Goal: Task Accomplishment & Management: Complete application form

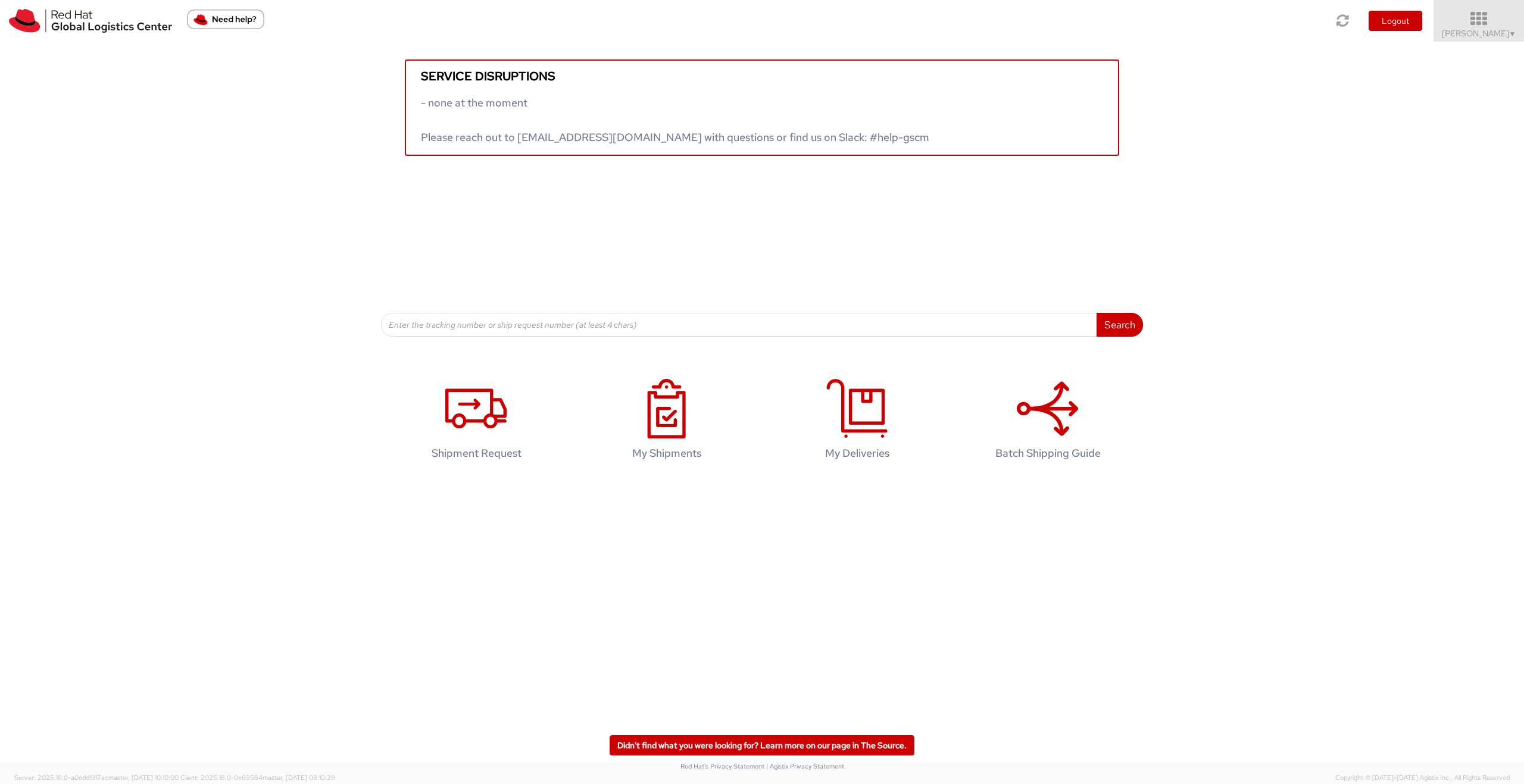
click at [1488, 27] on icon at bounding box center [1479, 19] width 104 height 17
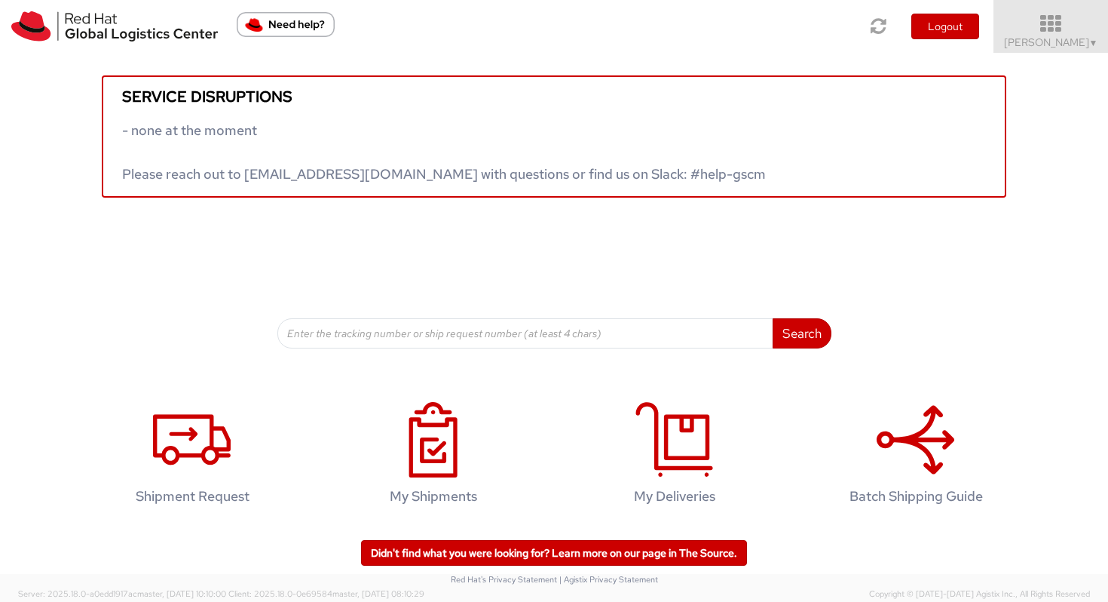
click at [1065, 31] on icon at bounding box center [1051, 24] width 132 height 21
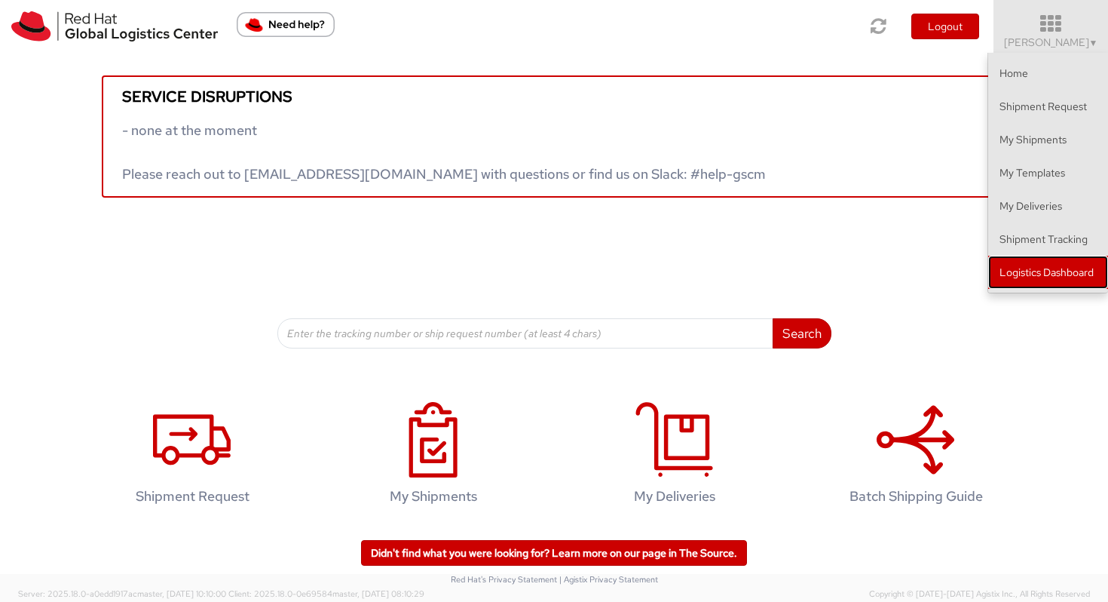
click at [1037, 266] on link "Logistics Dashboard" at bounding box center [1048, 272] width 120 height 33
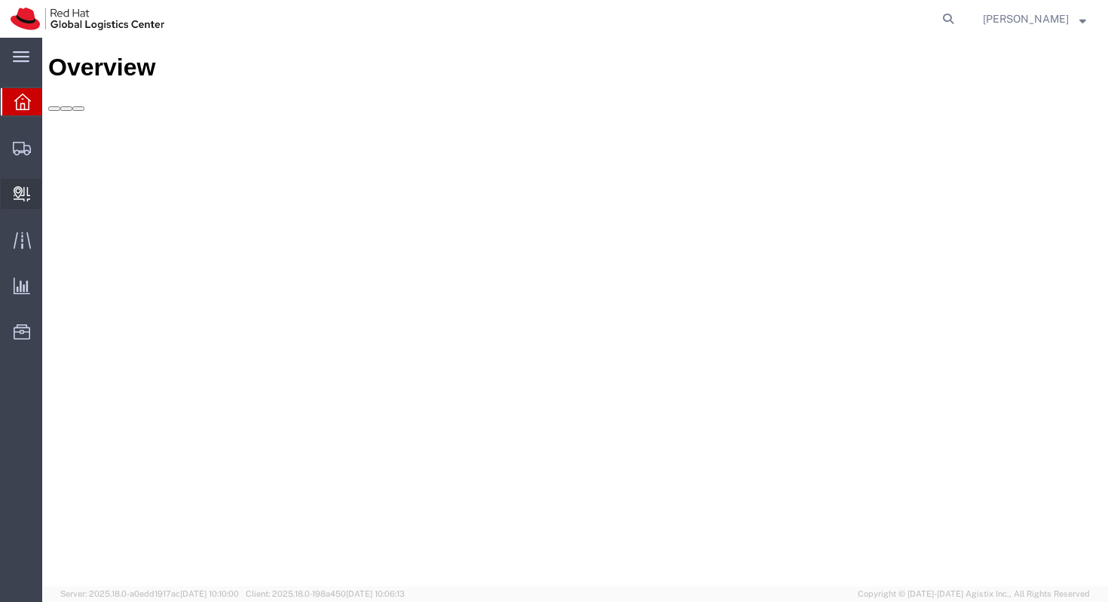
click at [23, 191] on icon at bounding box center [22, 193] width 17 height 15
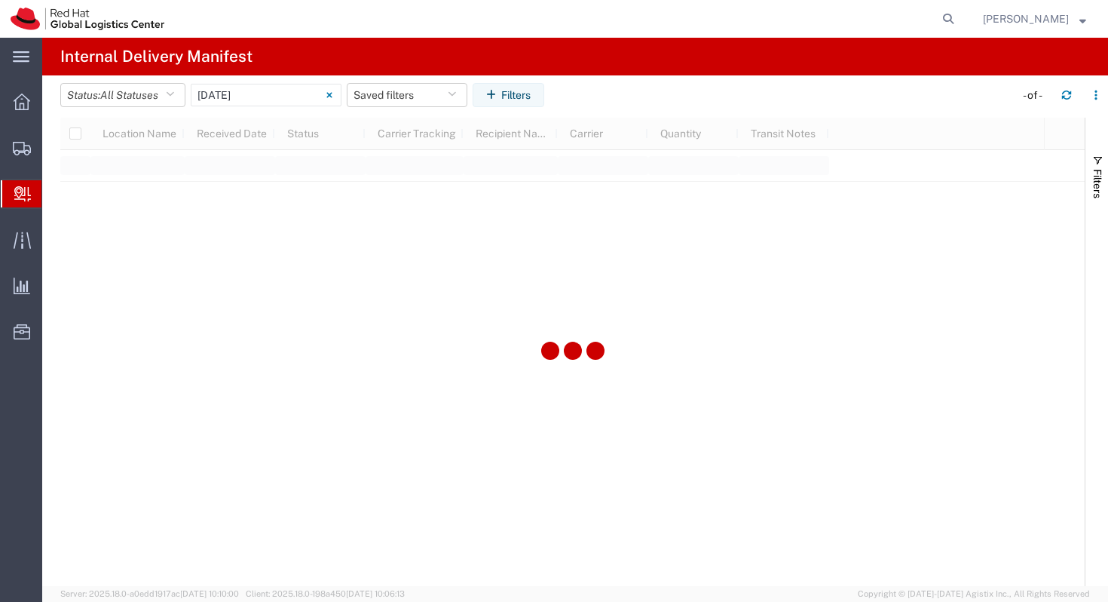
click at [0, 0] on span "Create Delivery" at bounding box center [0, 0] width 0 height 0
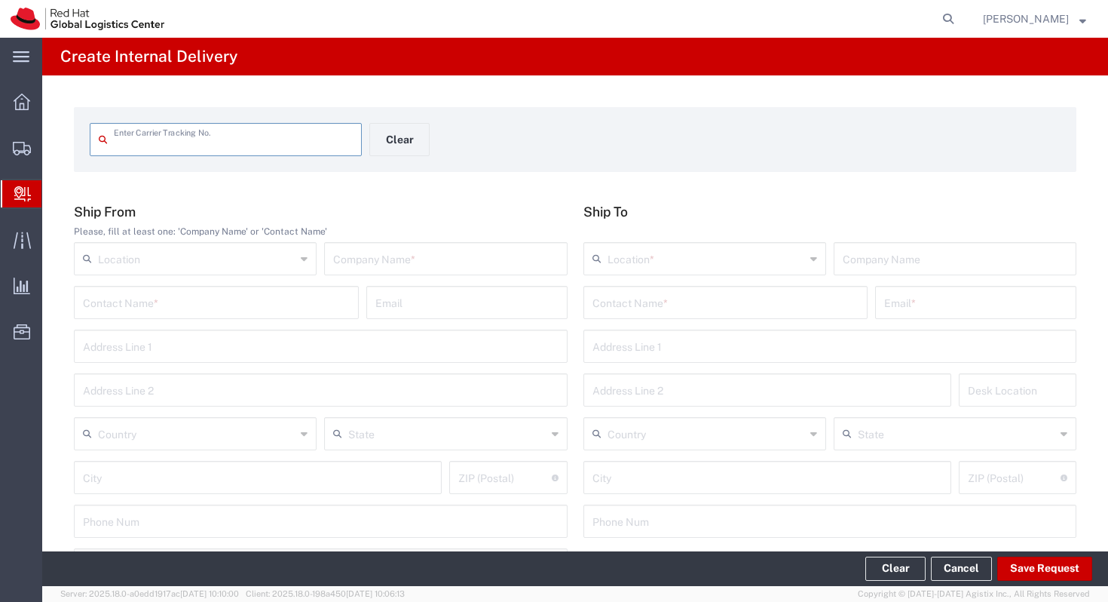
click at [189, 266] on input "text" at bounding box center [196, 257] width 197 height 26
click at [179, 289] on span "RH - [GEOGRAPHIC_DATA]" at bounding box center [195, 291] width 240 height 23
type input "RH - [GEOGRAPHIC_DATA]"
type input "Red Hat Brasil Limitada"
type input "Av. Brg. [PERSON_NAME][GEOGRAPHIC_DATA], 3732"
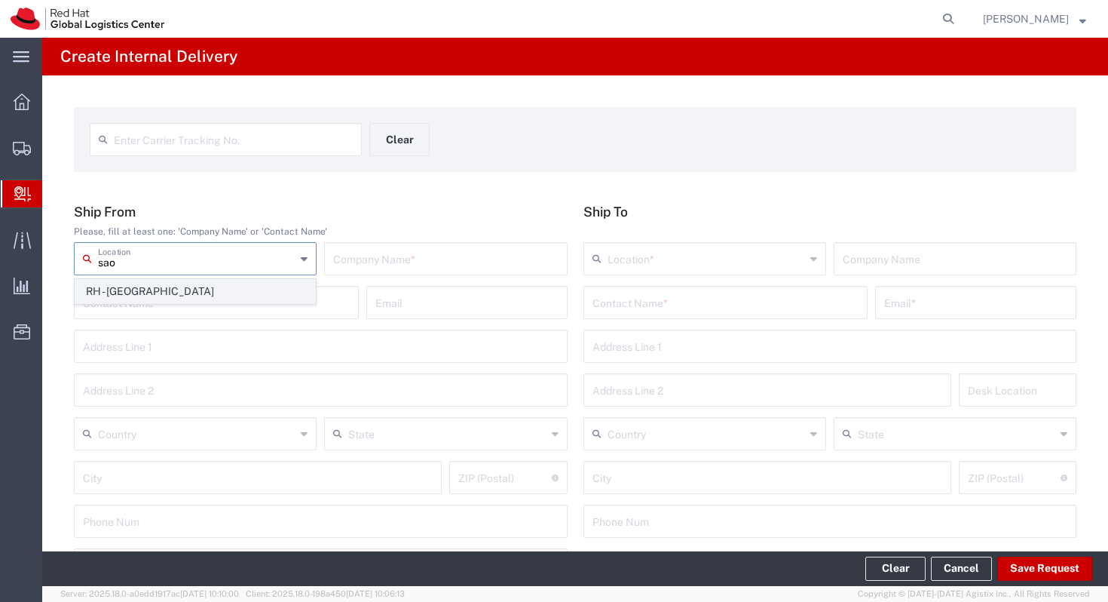
type input "Floor 24 and 25, Itaim Bibi"
type input "[GEOGRAPHIC_DATA]"
type input "04538-132"
type input "000"
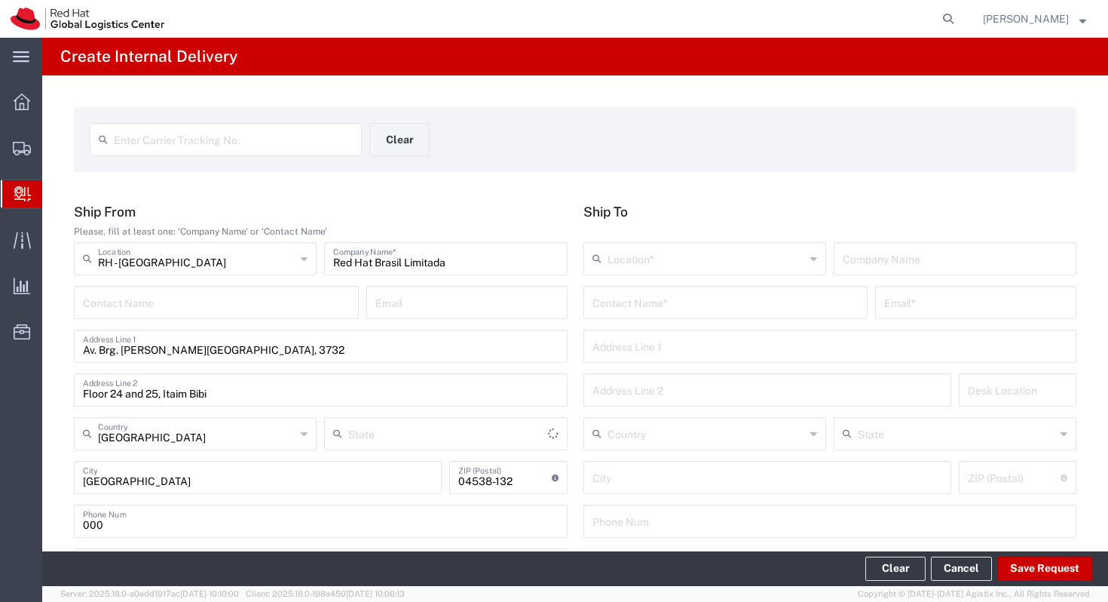
type input "[GEOGRAPHIC_DATA]"
click at [633, 308] on input "text" at bounding box center [725, 301] width 267 height 26
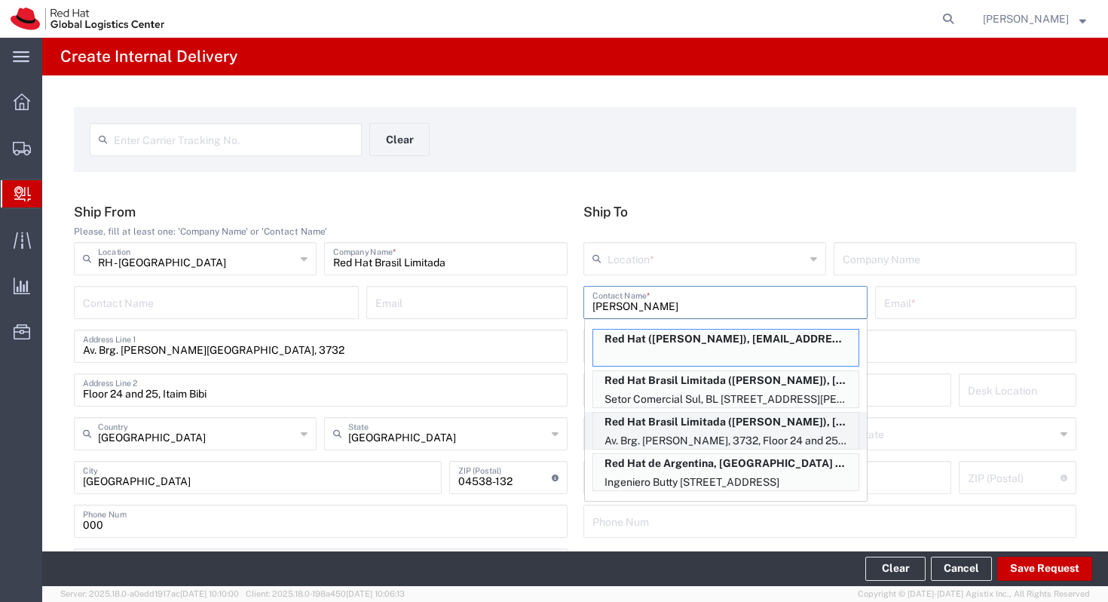
type input "[PERSON_NAME]"
click at [700, 431] on p "Av. Brg. [PERSON_NAME], 3732, Floor 24 and 25, Itaim Bibi, FLEX, [GEOGRAPHIC_DA…" at bounding box center [725, 440] width 265 height 19
type input "RH - [GEOGRAPHIC_DATA]"
type input "Red Hat Brasil Limitada"
type input "[PERSON_NAME]"
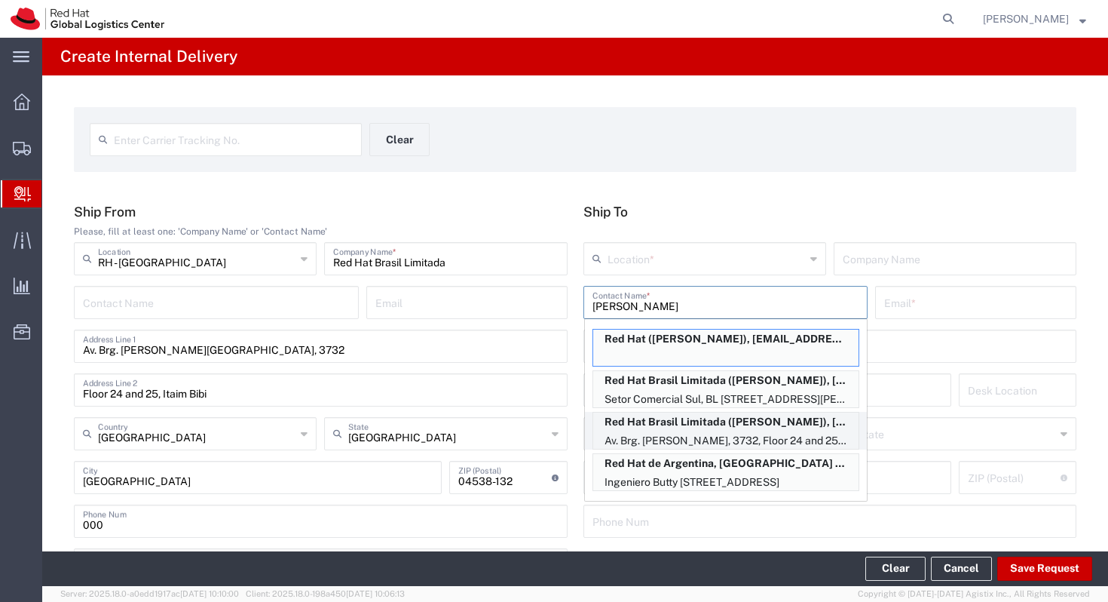
type input "[EMAIL_ADDRESS][DOMAIN_NAME]"
type input "Av. Brg. [PERSON_NAME][GEOGRAPHIC_DATA], 3732"
type input "Floor 24 and 25, Itaim Bibi"
type input "FLEX"
type input "[GEOGRAPHIC_DATA]"
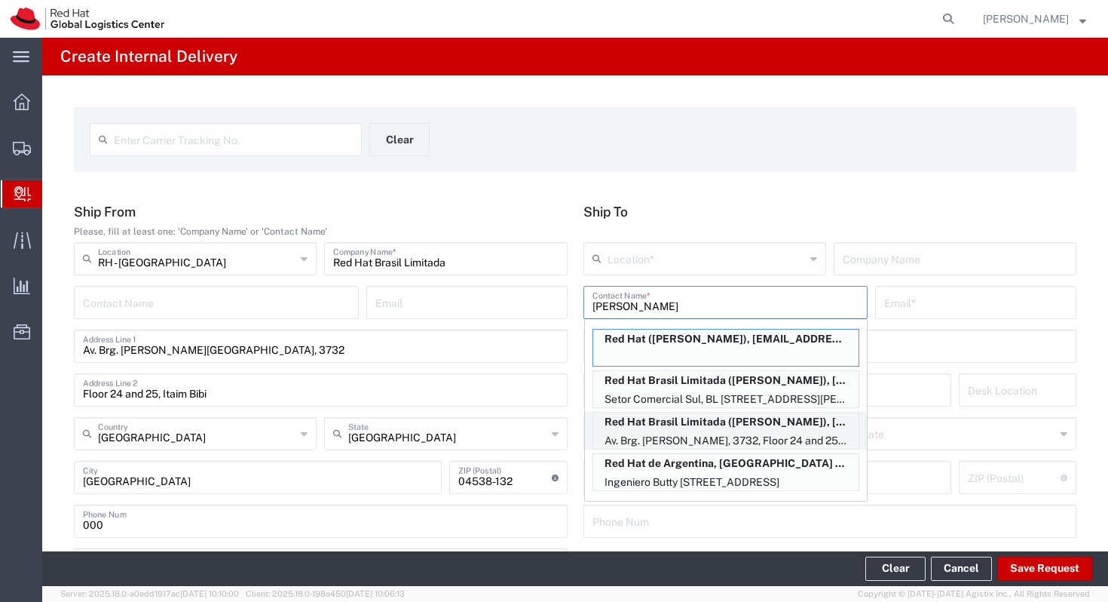
type input "[GEOGRAPHIC_DATA]"
type input "04538-132"
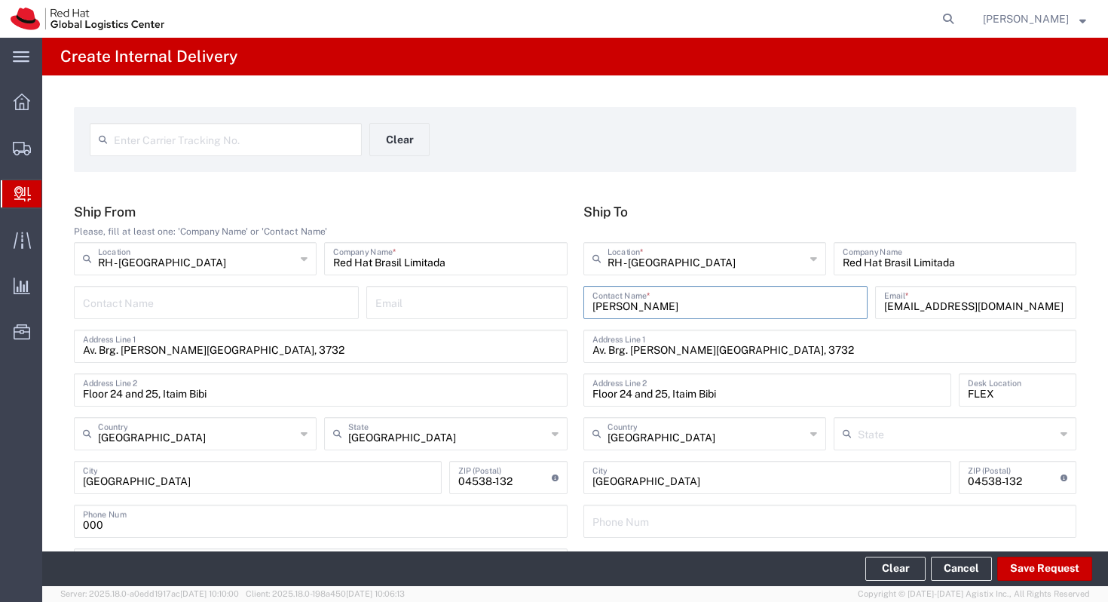
type input "[GEOGRAPHIC_DATA]"
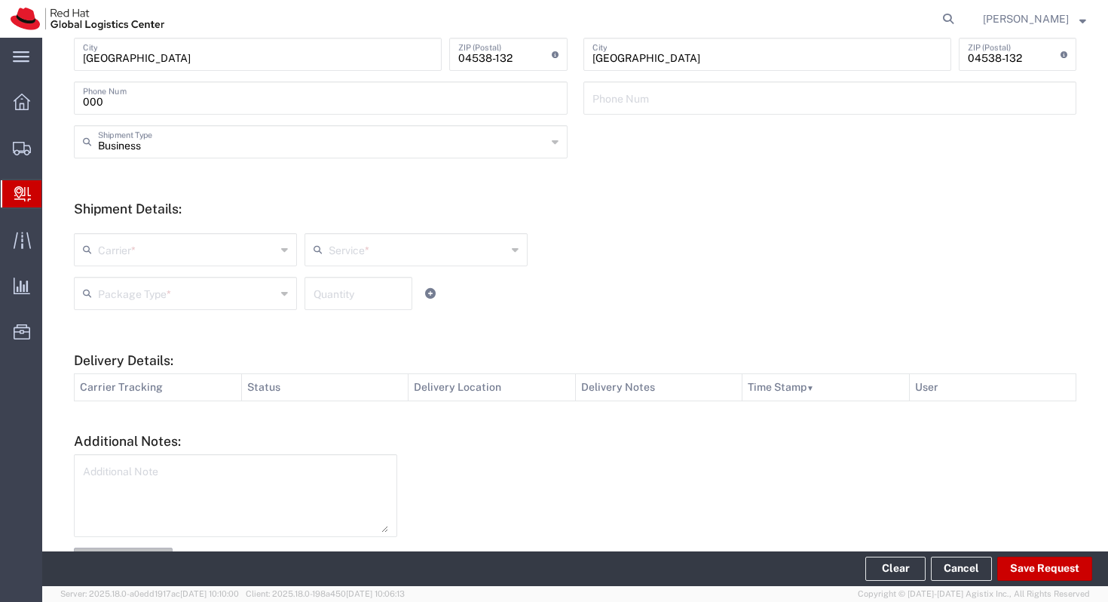
scroll to position [477, 0]
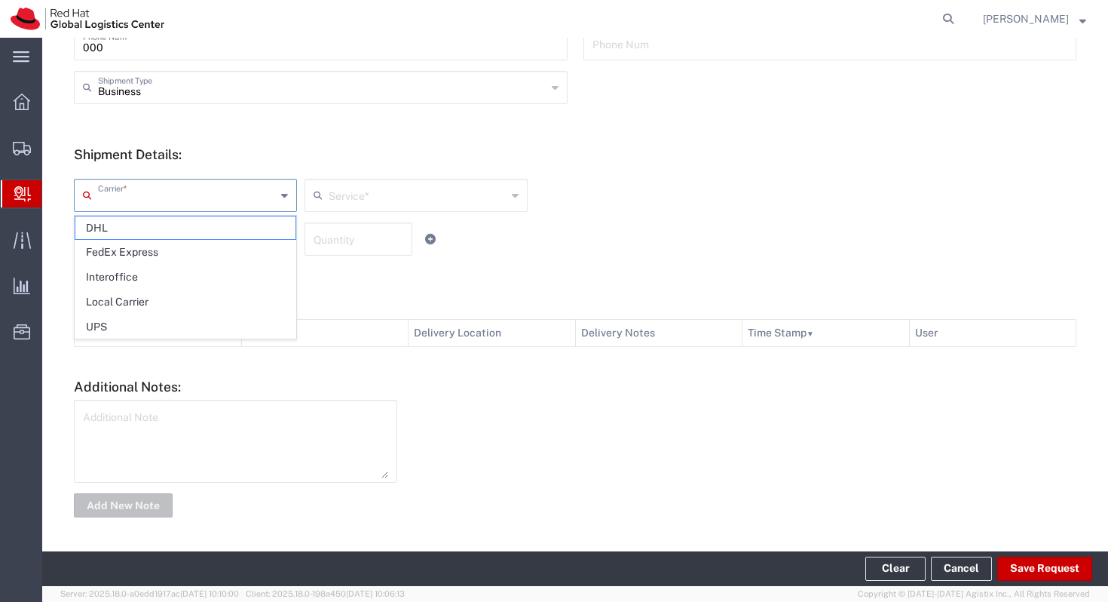
click at [231, 194] on input "text" at bounding box center [187, 194] width 178 height 26
click at [198, 274] on span "Interoffice" at bounding box center [185, 276] width 220 height 23
type input "Interoffice"
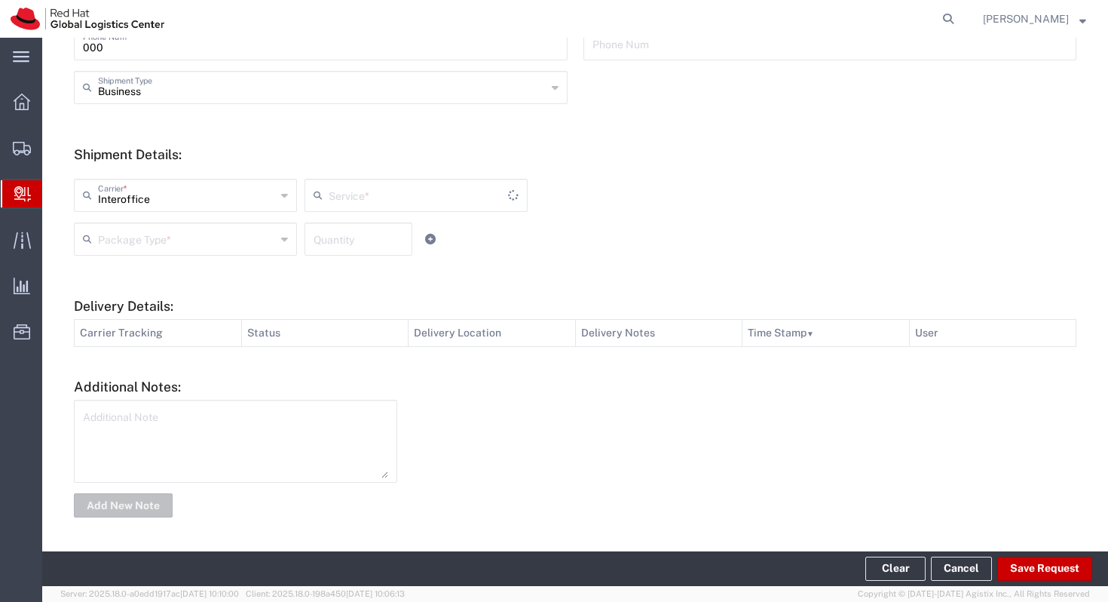
type input "IO_Ground"
click at [219, 241] on input "text" at bounding box center [187, 238] width 178 height 26
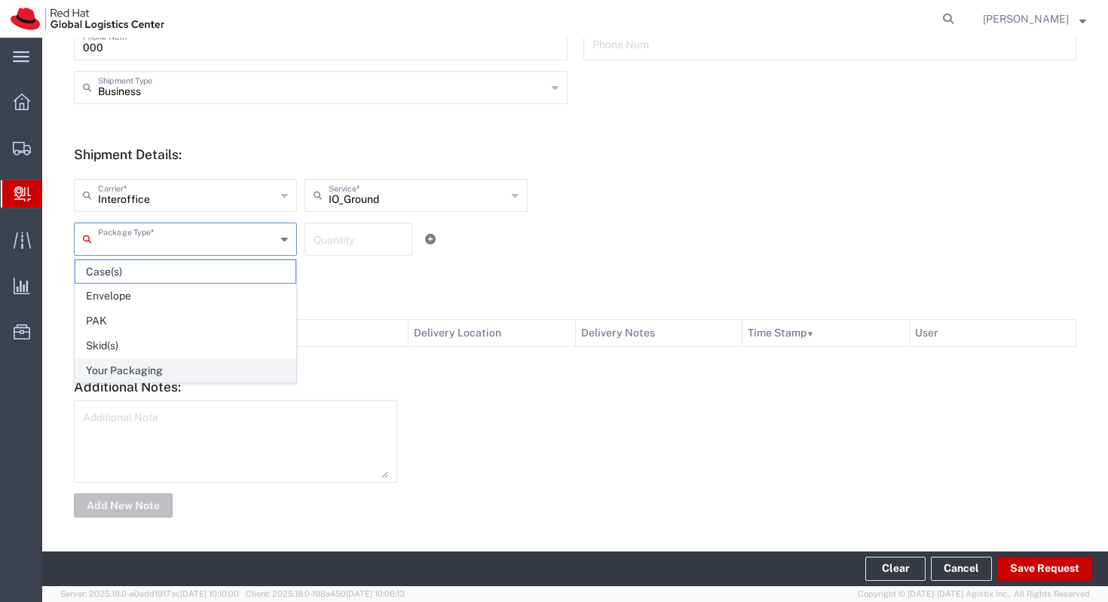
click at [166, 362] on span "Your Packaging" at bounding box center [185, 370] width 220 height 23
type input "Your Packaging"
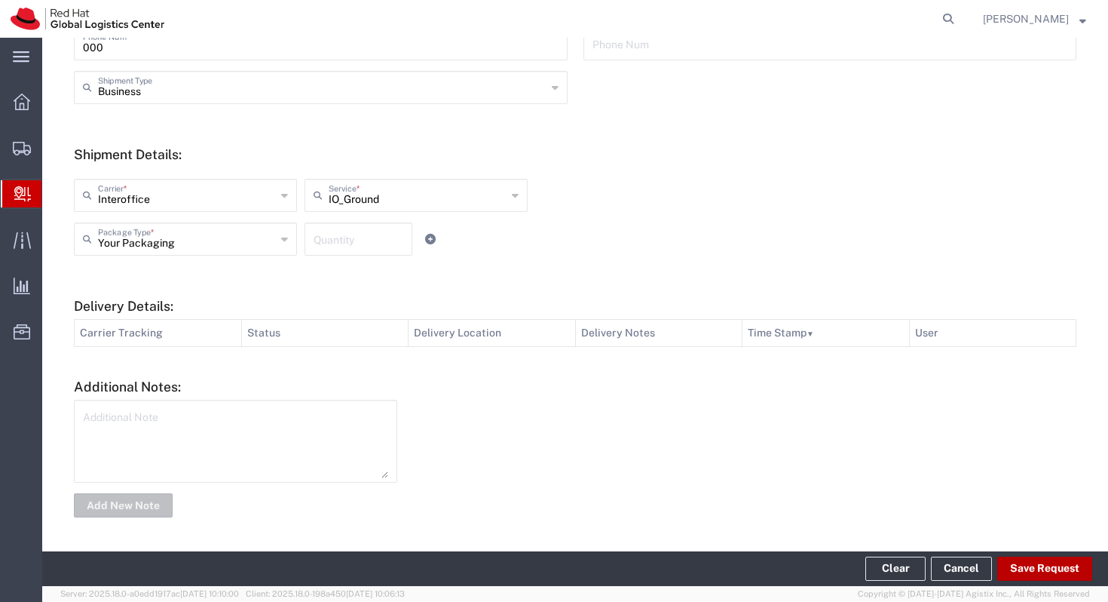
click at [1049, 568] on button "Save Request" at bounding box center [1044, 568] width 95 height 24
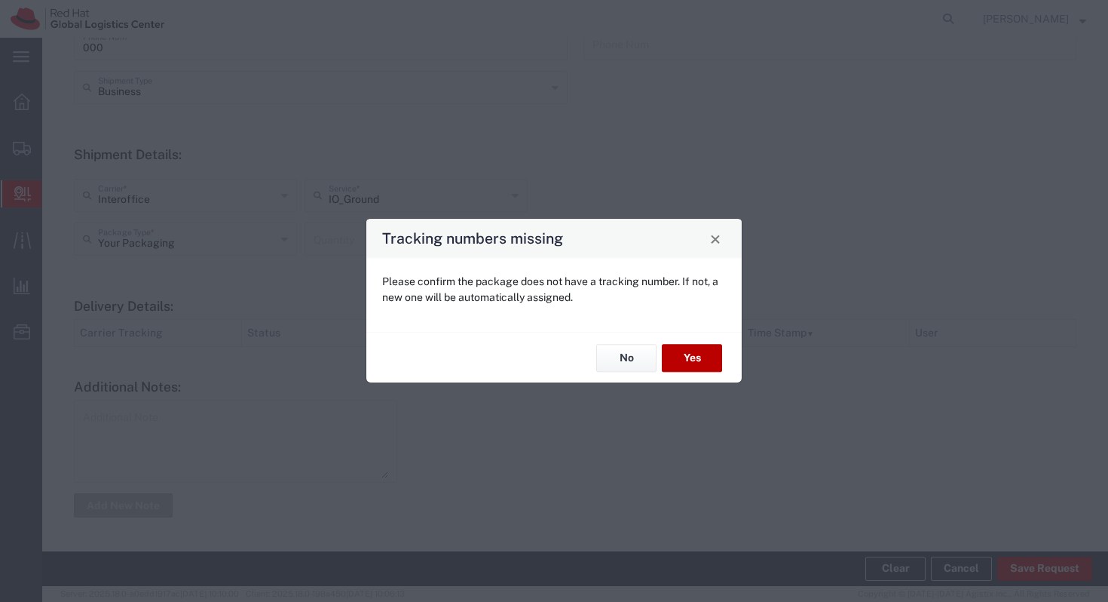
click at [700, 361] on button "Yes" at bounding box center [692, 358] width 60 height 28
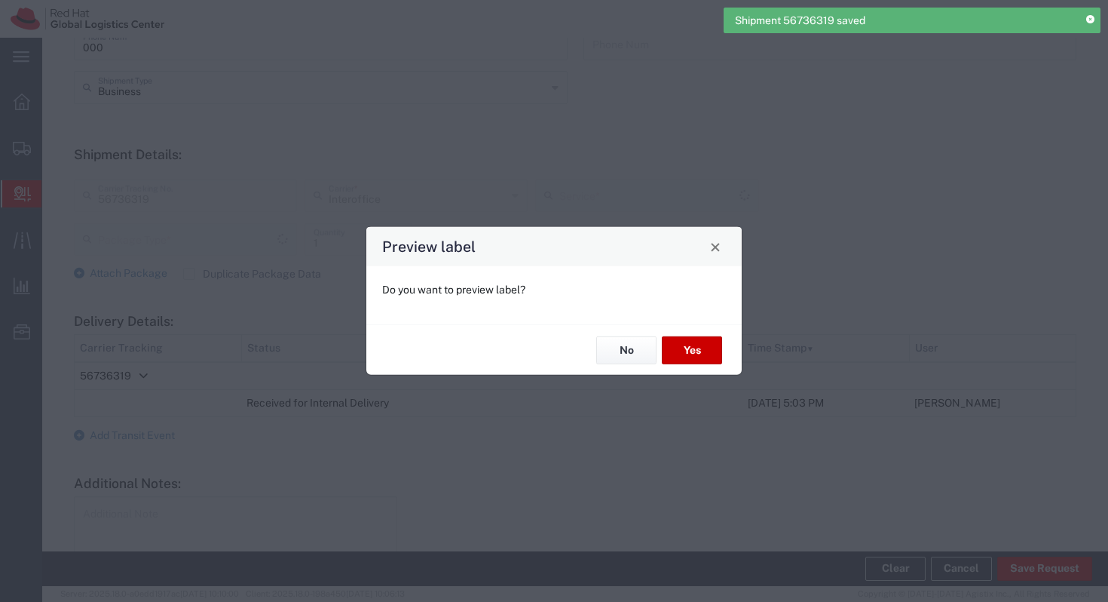
type input "Your Packaging"
type input "IO_Ground"
click at [715, 360] on button "Yes" at bounding box center [692, 350] width 60 height 28
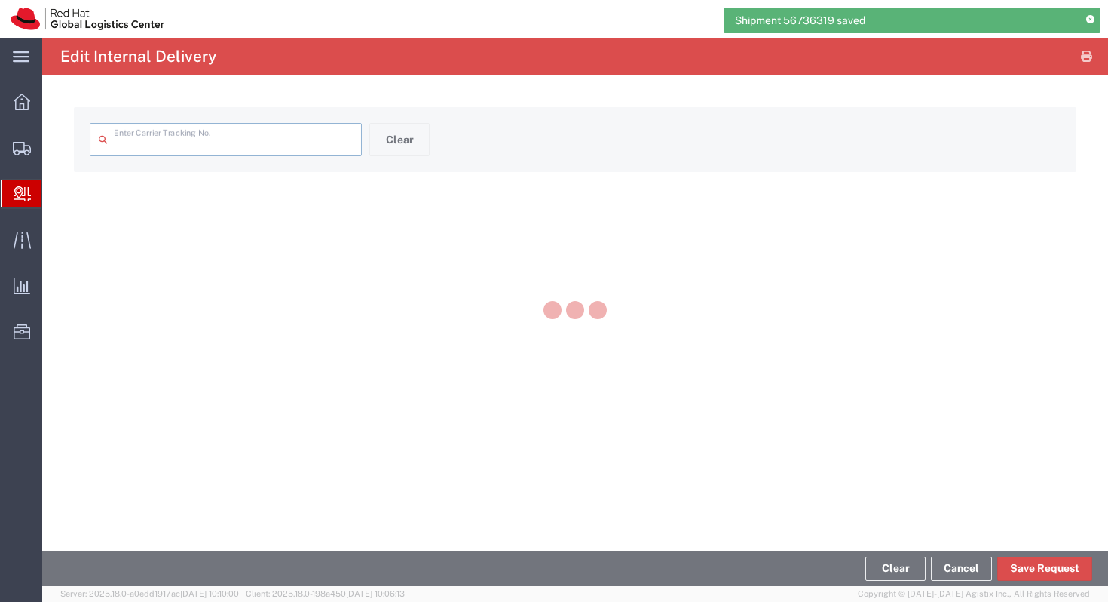
type input "56736319"
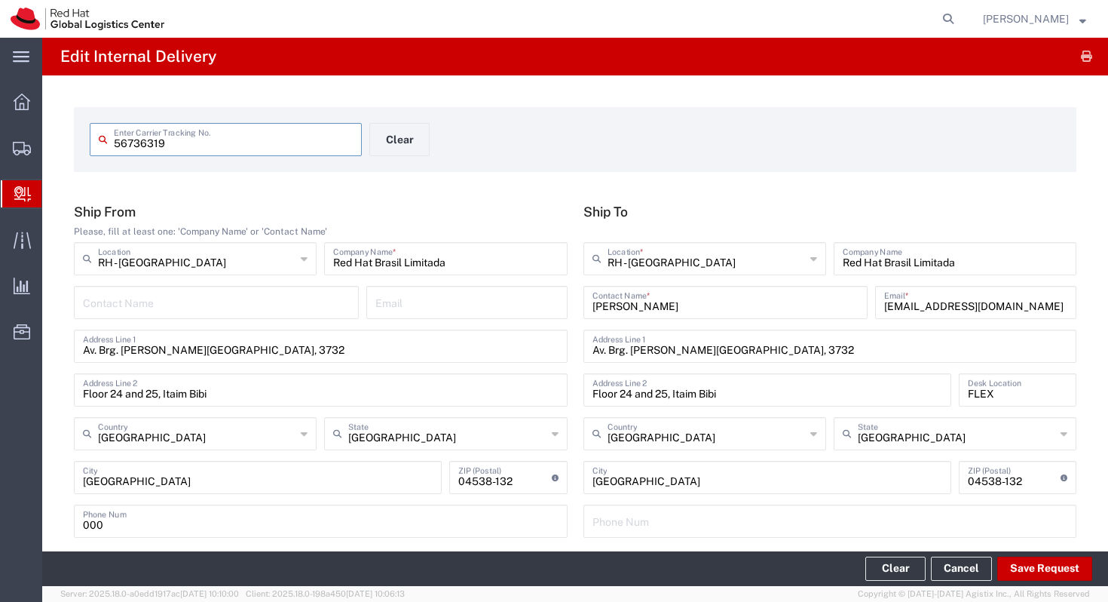
click at [30, 197] on icon at bounding box center [22, 193] width 17 height 15
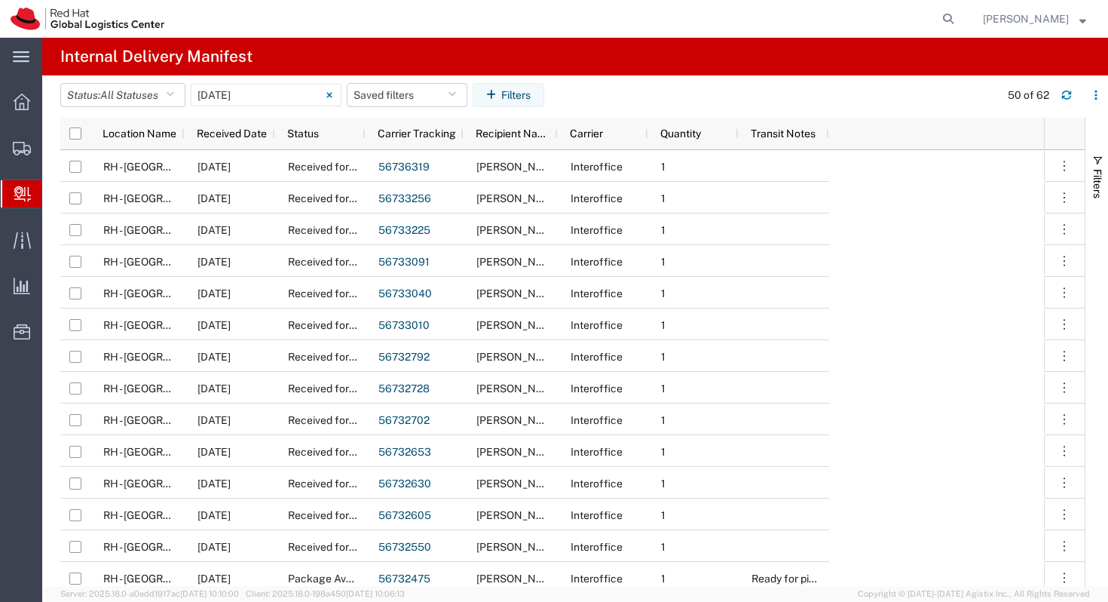
click at [0, 0] on span "Create Delivery" at bounding box center [0, 0] width 0 height 0
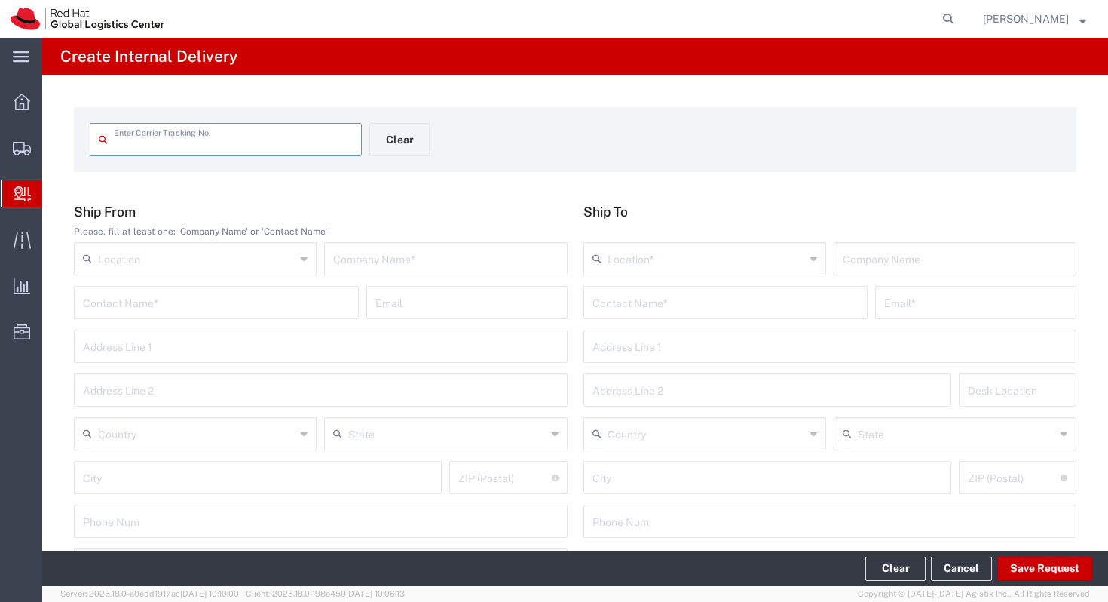
click at [170, 262] on input "text" at bounding box center [196, 257] width 197 height 26
click at [162, 294] on span "RH - [GEOGRAPHIC_DATA]" at bounding box center [195, 291] width 240 height 23
type input "RH - [GEOGRAPHIC_DATA]"
type input "Red Hat Brasil Limitada"
type input "Av. Brg. [PERSON_NAME][GEOGRAPHIC_DATA], 3732"
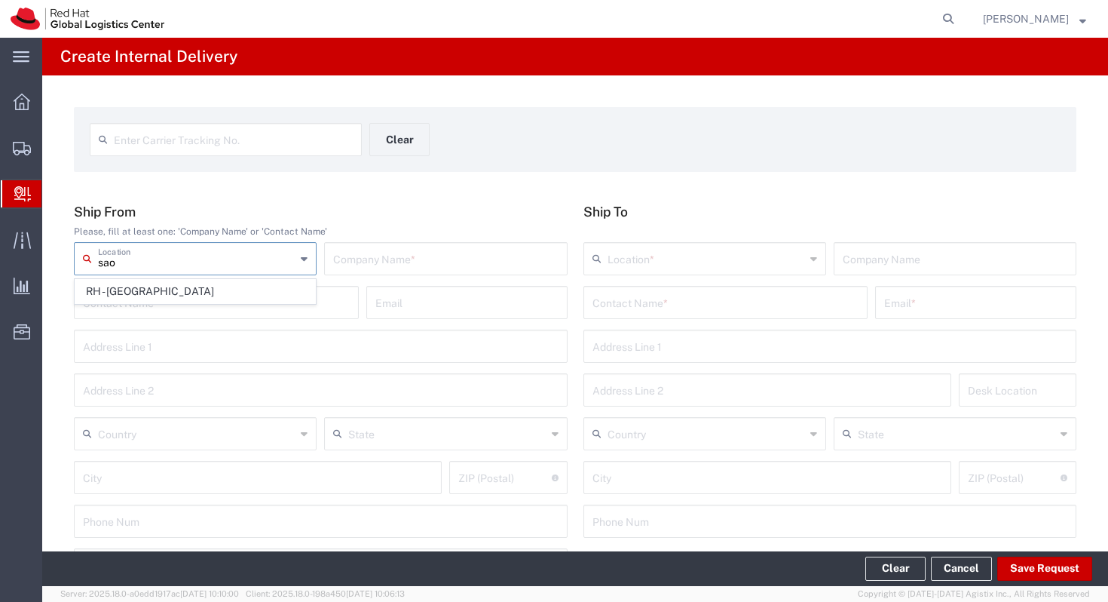
type input "Floor 24 and 25, Itaim Bibi"
type input "[GEOGRAPHIC_DATA]"
type input "04538-132"
type input "000"
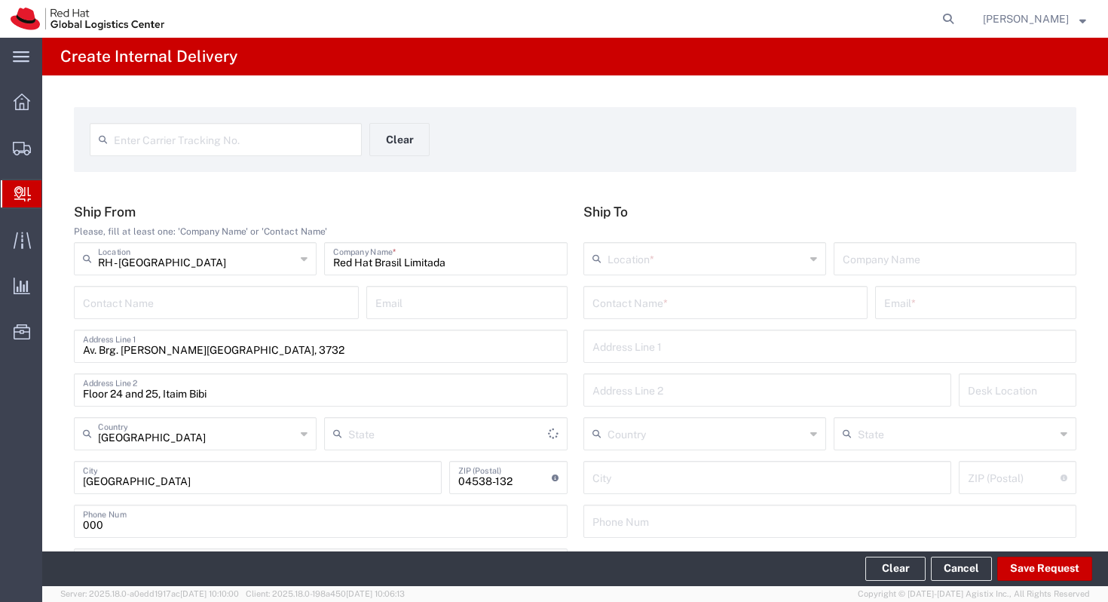
type input "[GEOGRAPHIC_DATA]"
click at [651, 292] on input "text" at bounding box center [725, 301] width 267 height 26
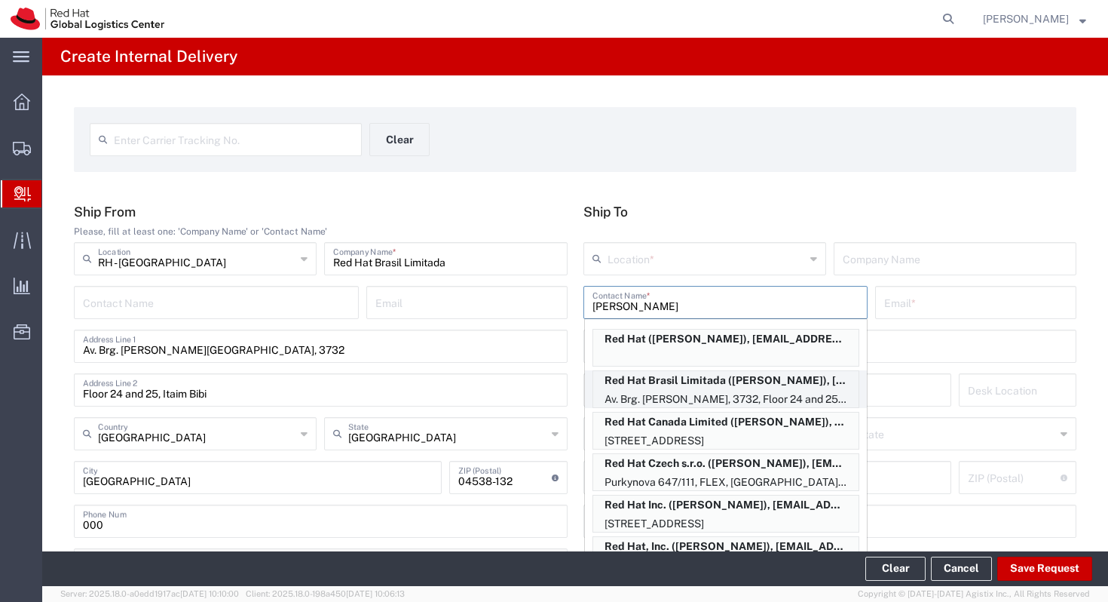
type input "[PERSON_NAME]"
click at [698, 390] on p "Av. Brg. [PERSON_NAME], 3732, Floor 24 and 25, Itaim Bibi, FLEX, [GEOGRAPHIC_DA…" at bounding box center [725, 399] width 265 height 19
type input "RH - [GEOGRAPHIC_DATA]"
type input "Red Hat Brasil Limitada"
type input "[PERSON_NAME]"
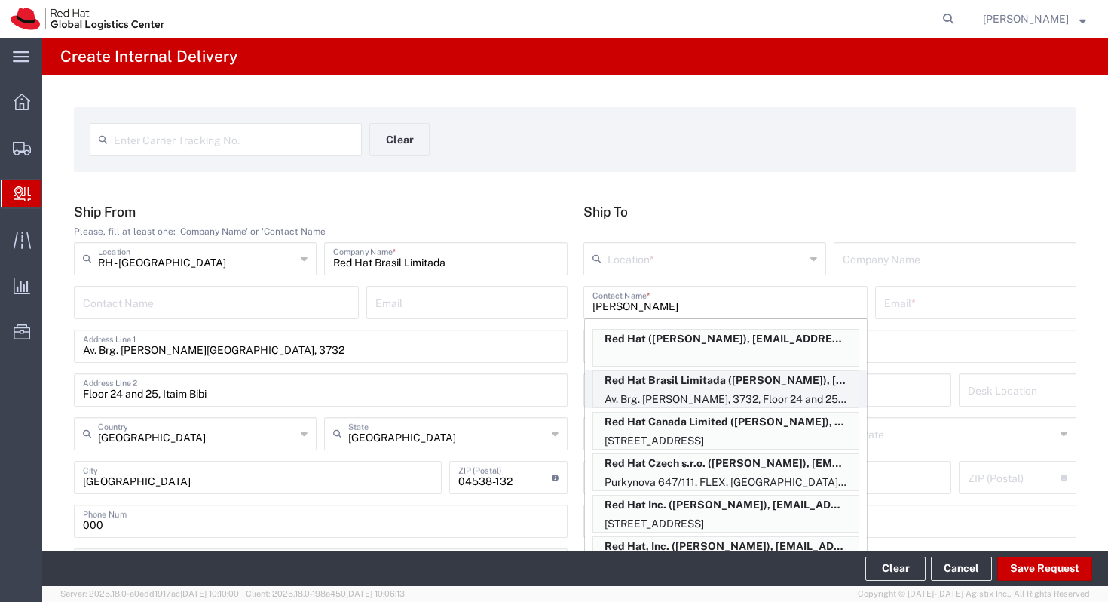
type input "[EMAIL_ADDRESS][DOMAIN_NAME]"
type input "Av. Brg. [PERSON_NAME][GEOGRAPHIC_DATA], 3732"
type input "Floor 24 and 25, Itaim Bibi"
type input "FLEX"
type input "[GEOGRAPHIC_DATA]"
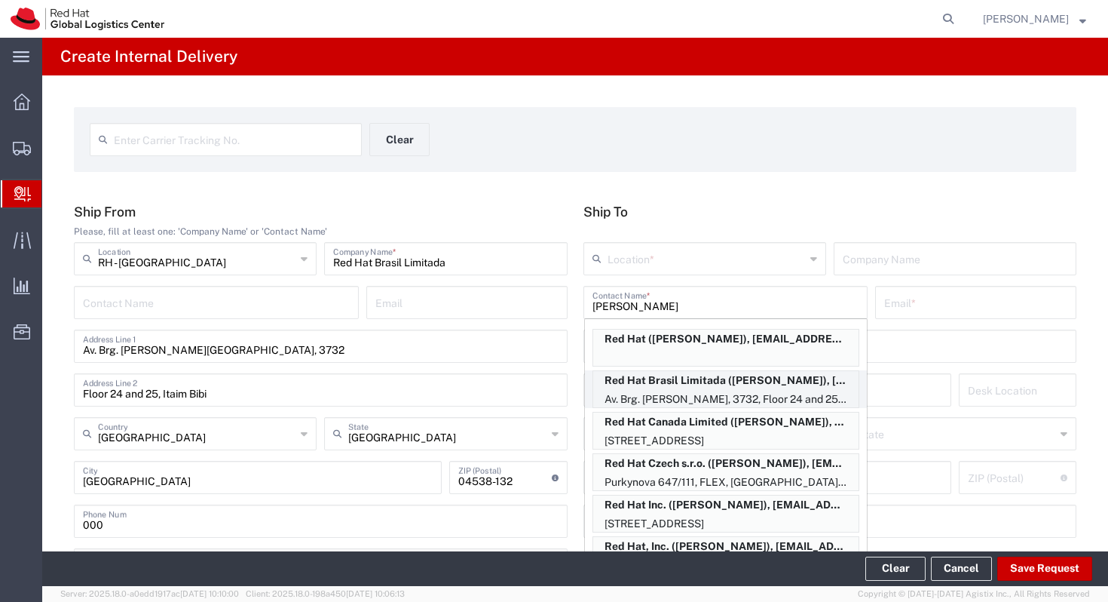
type input "[GEOGRAPHIC_DATA]"
type input "04538-132"
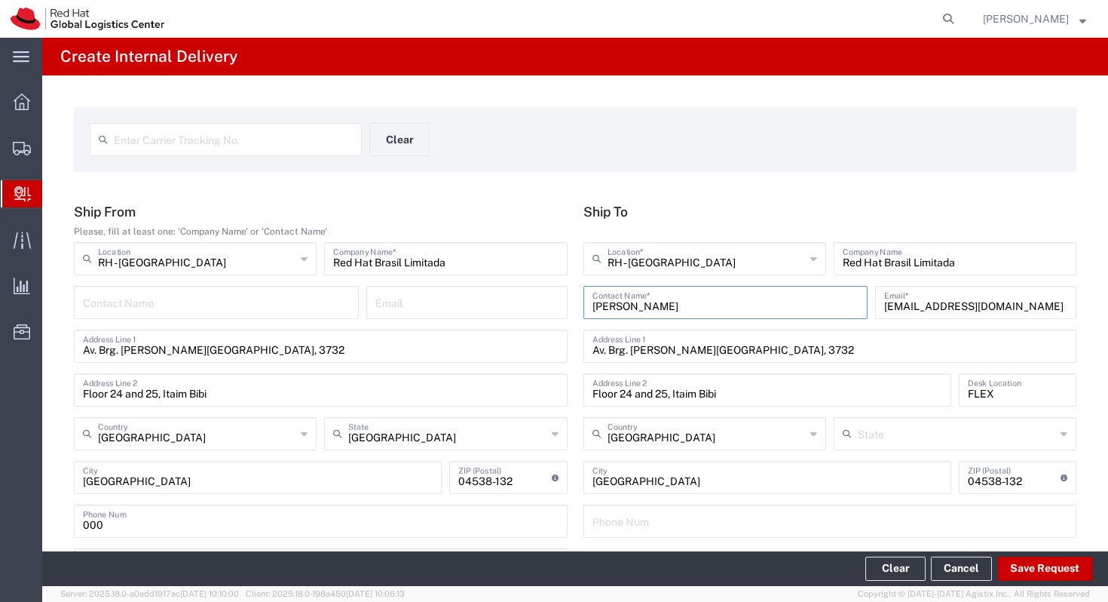
type input "[GEOGRAPHIC_DATA]"
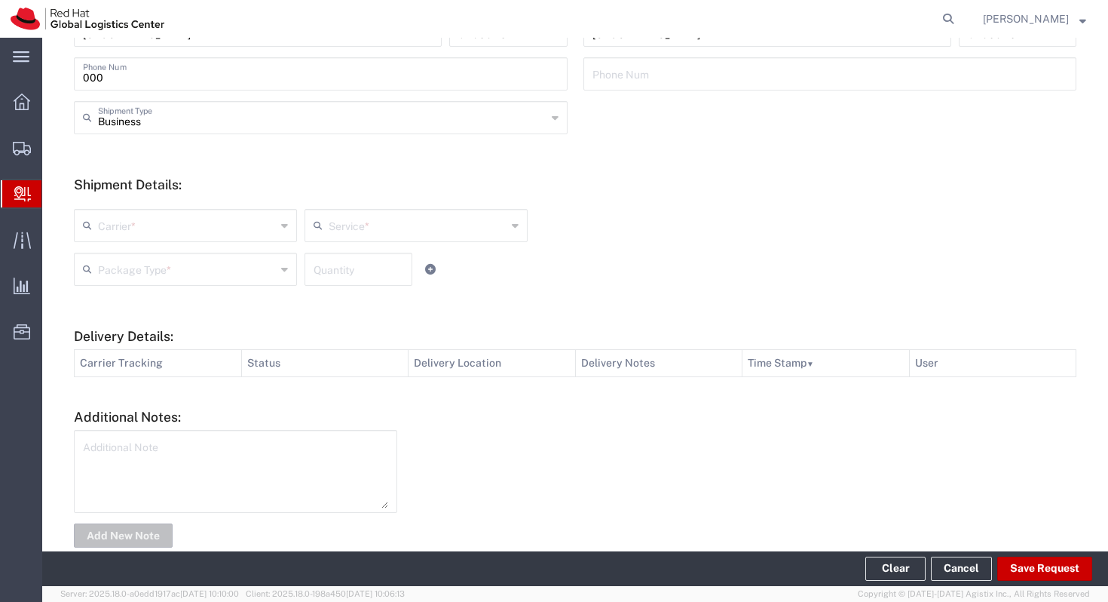
scroll to position [477, 0]
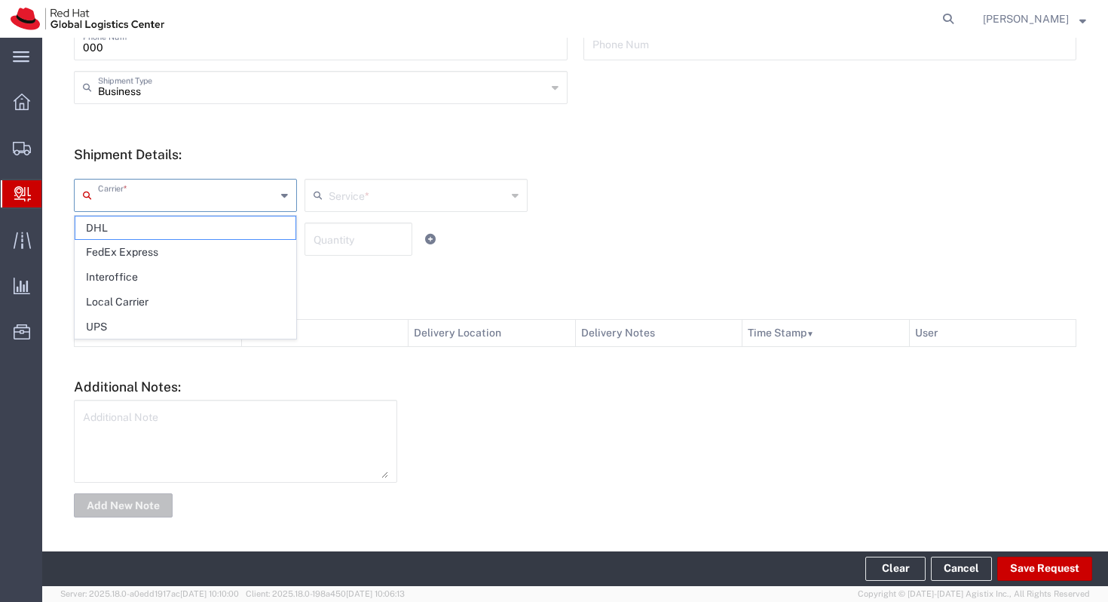
click at [273, 200] on input "text" at bounding box center [187, 194] width 178 height 26
click at [228, 272] on span "Interoffice" at bounding box center [185, 276] width 220 height 23
type input "Interoffice"
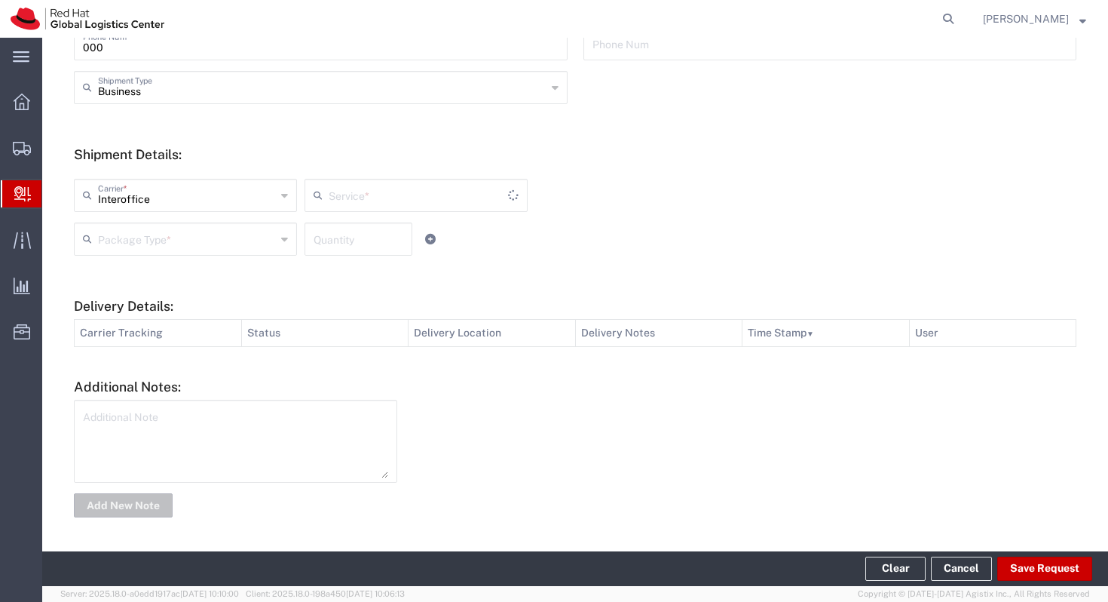
type input "IO_Ground"
click at [255, 251] on div "Package Type *" at bounding box center [185, 238] width 223 height 33
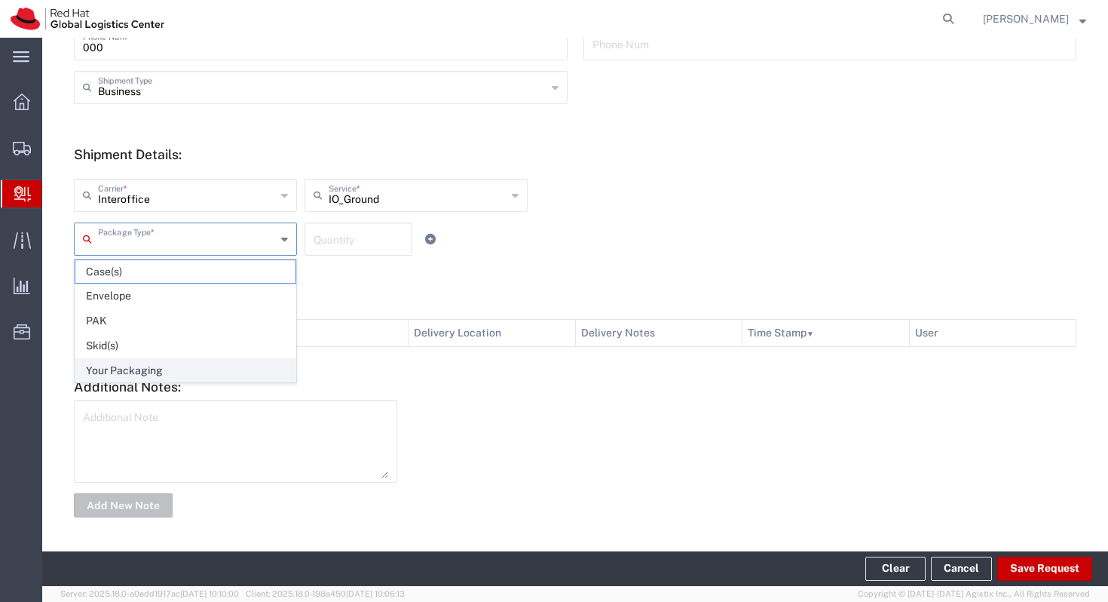
click at [209, 366] on span "Your Packaging" at bounding box center [185, 370] width 220 height 23
type input "Your Packaging"
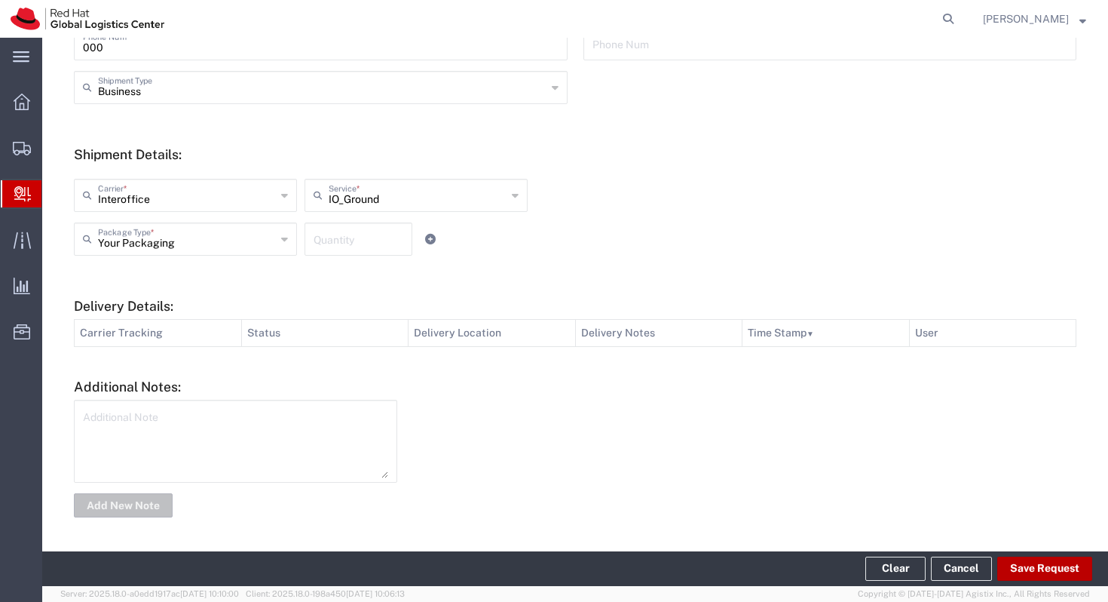
click at [1030, 574] on button "Save Request" at bounding box center [1044, 568] width 95 height 24
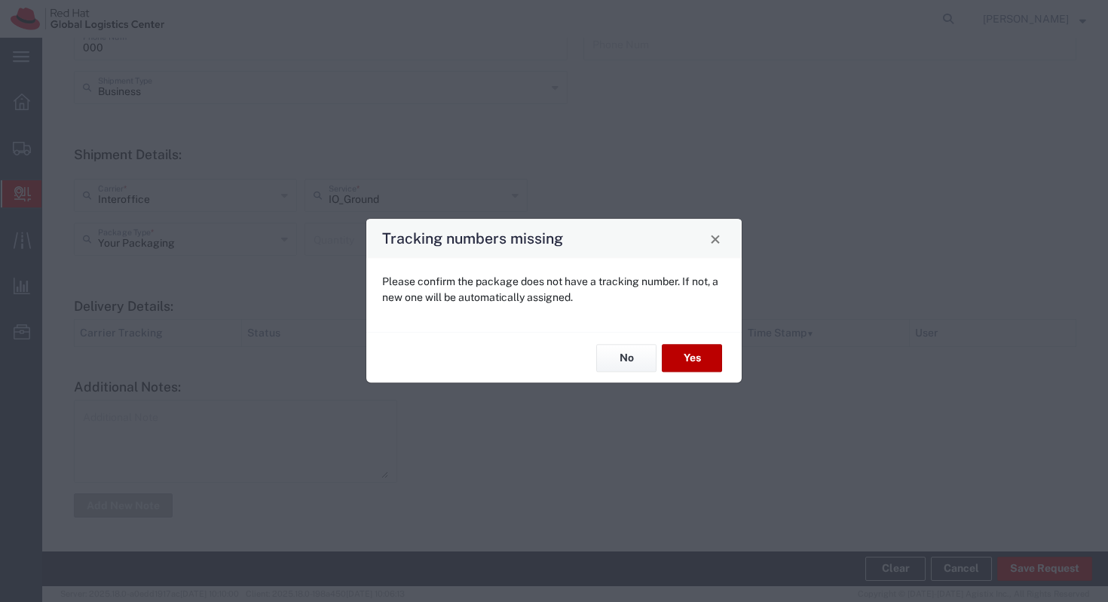
click at [681, 354] on button "Yes" at bounding box center [692, 358] width 60 height 28
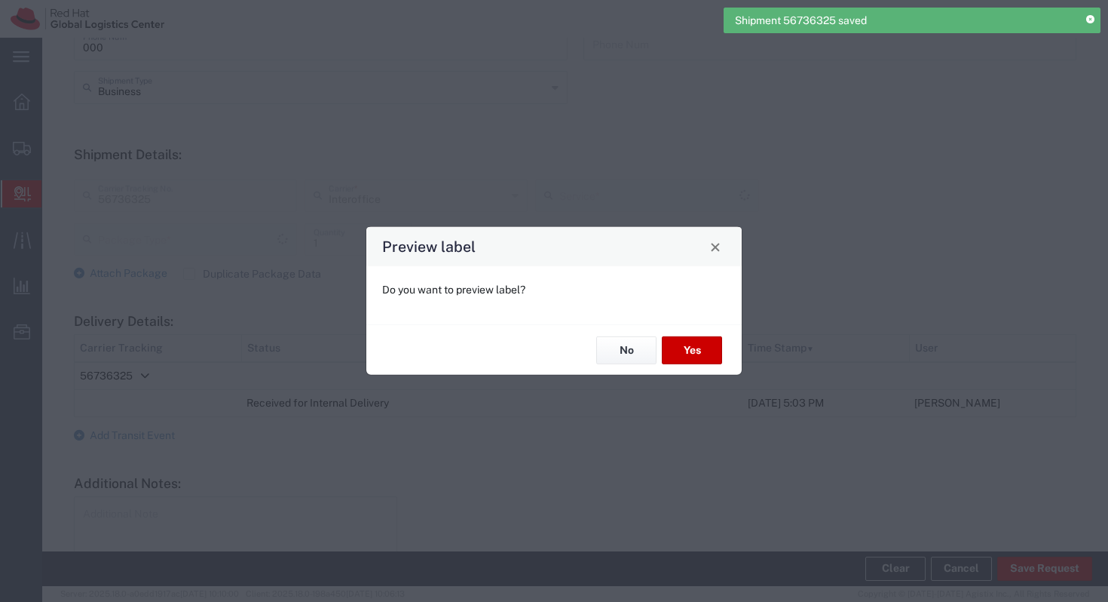
type input "Your Packaging"
type input "IO_Ground"
click at [688, 349] on button "Yes" at bounding box center [692, 350] width 60 height 28
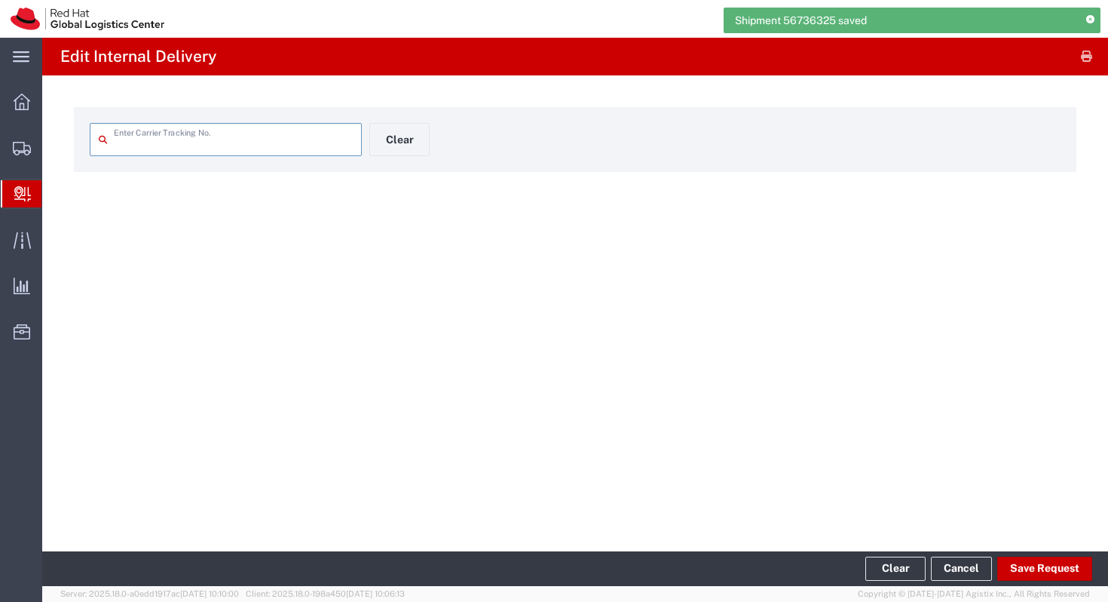
type input "56736325"
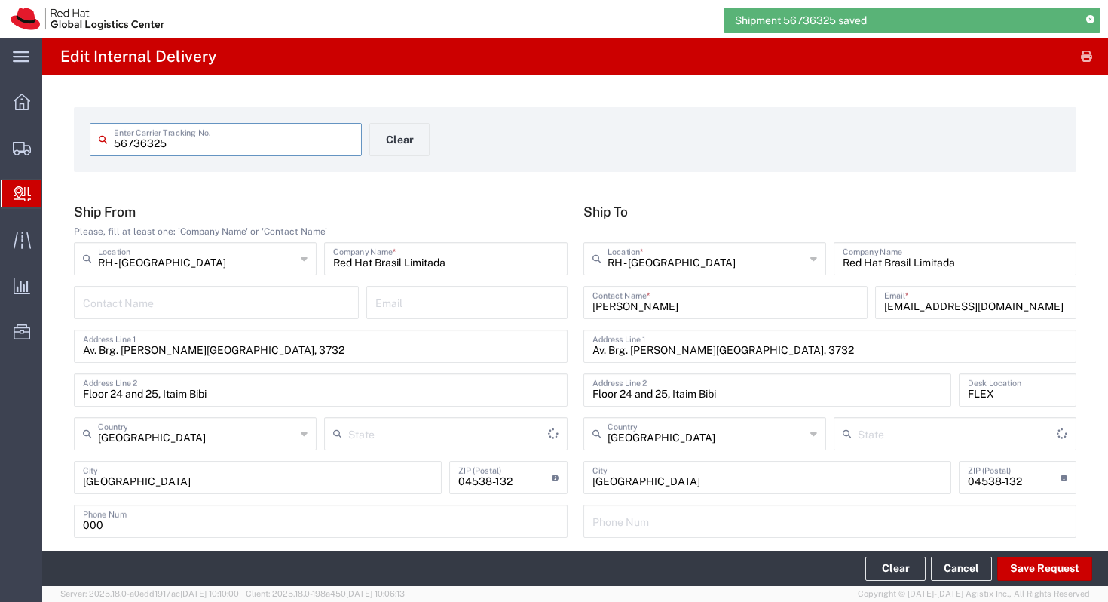
type input "[GEOGRAPHIC_DATA]"
type input "Your Packaging"
type input "IO_Ground"
type input "[GEOGRAPHIC_DATA]"
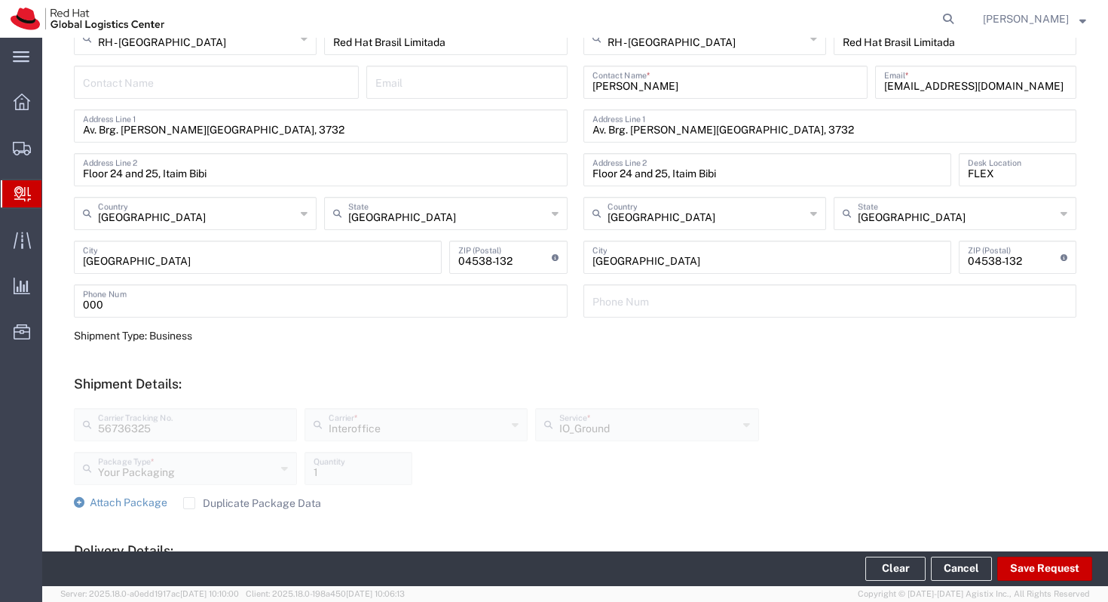
scroll to position [28, 0]
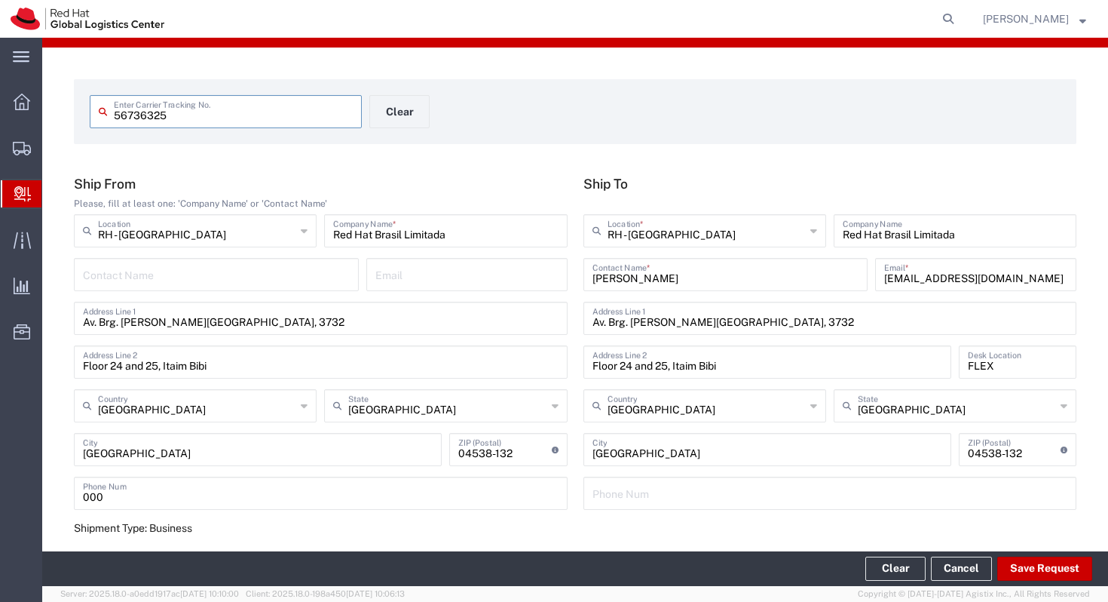
click at [23, 194] on icon at bounding box center [22, 193] width 17 height 15
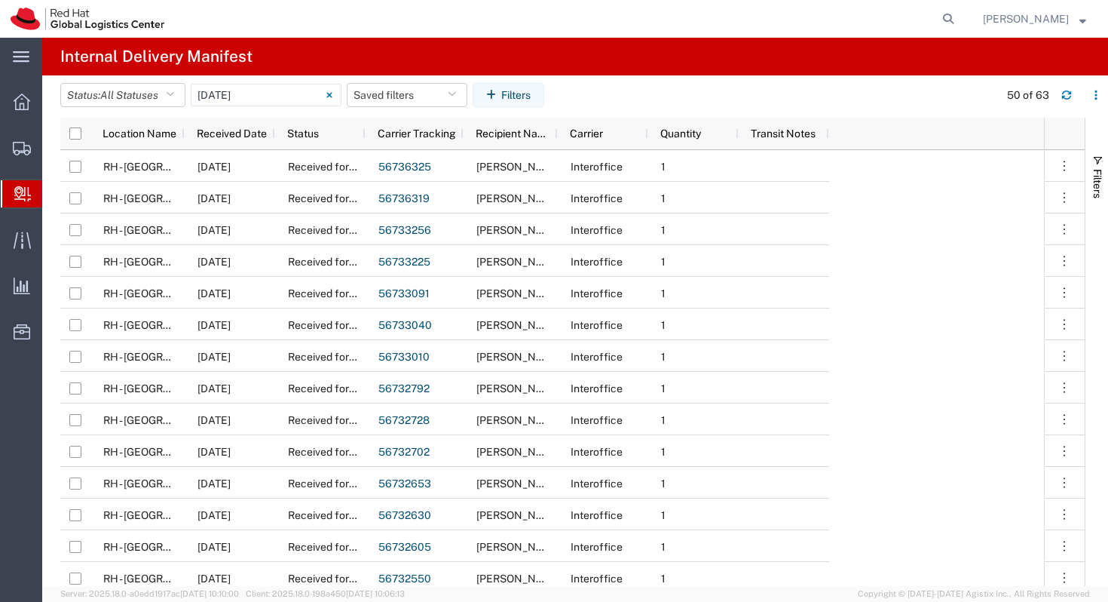
click at [0, 0] on span "Create Delivery" at bounding box center [0, 0] width 0 height 0
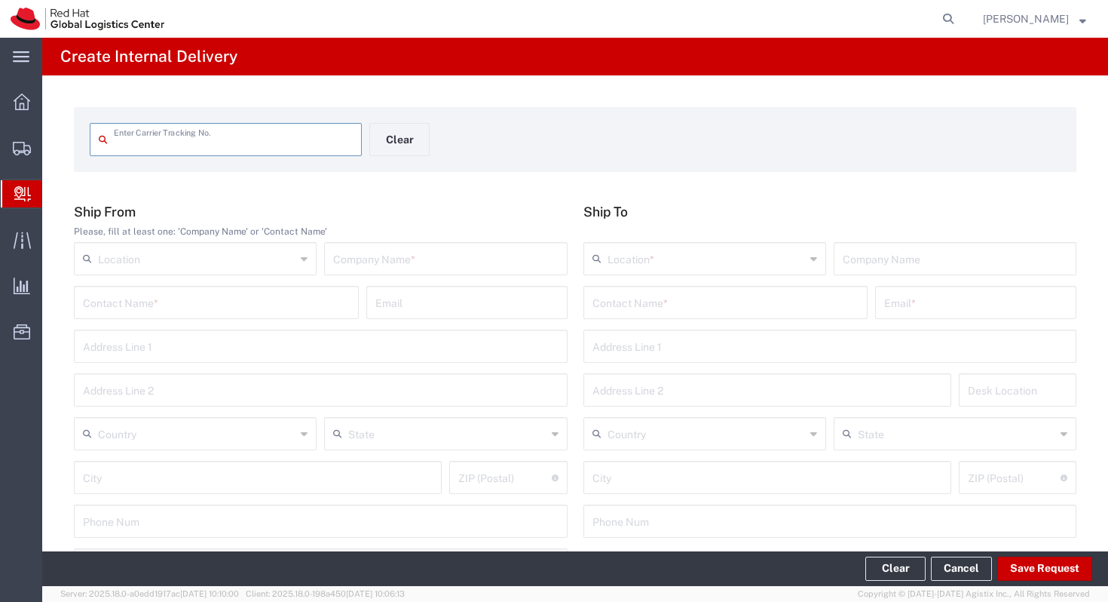
click at [240, 148] on input "text" at bounding box center [233, 138] width 239 height 26
click at [180, 259] on input "text" at bounding box center [196, 257] width 197 height 26
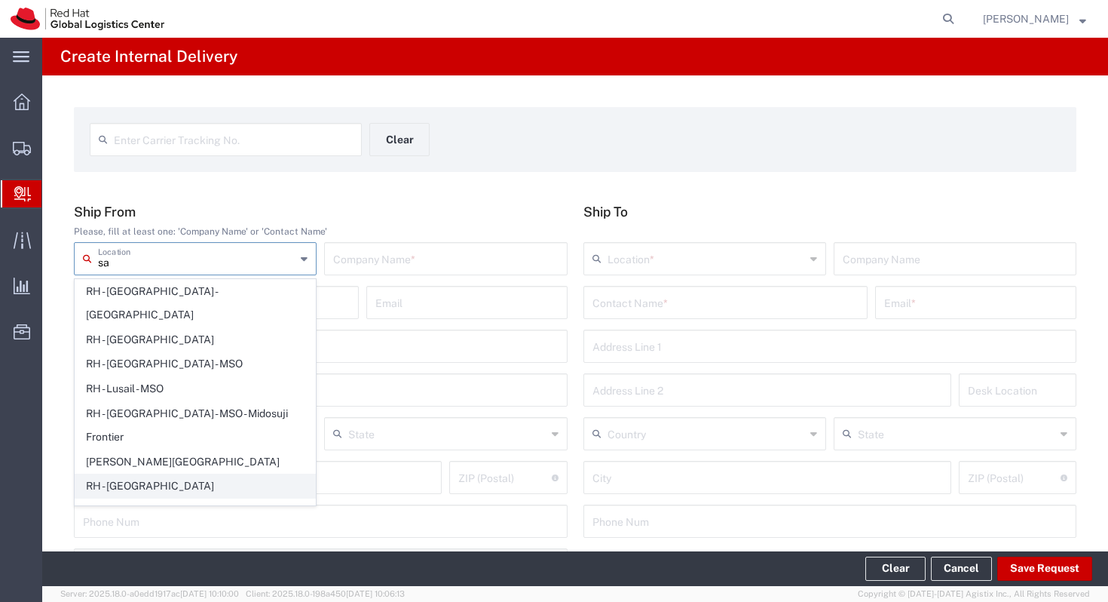
click at [188, 474] on span "RH - [GEOGRAPHIC_DATA]" at bounding box center [195, 485] width 240 height 23
type input "RH - [GEOGRAPHIC_DATA]"
type input "Red Hat Brasil Limitada"
type input "Av. Brg. [PERSON_NAME][GEOGRAPHIC_DATA], 3732"
type input "Floor 24 and 25, Itaim Bibi"
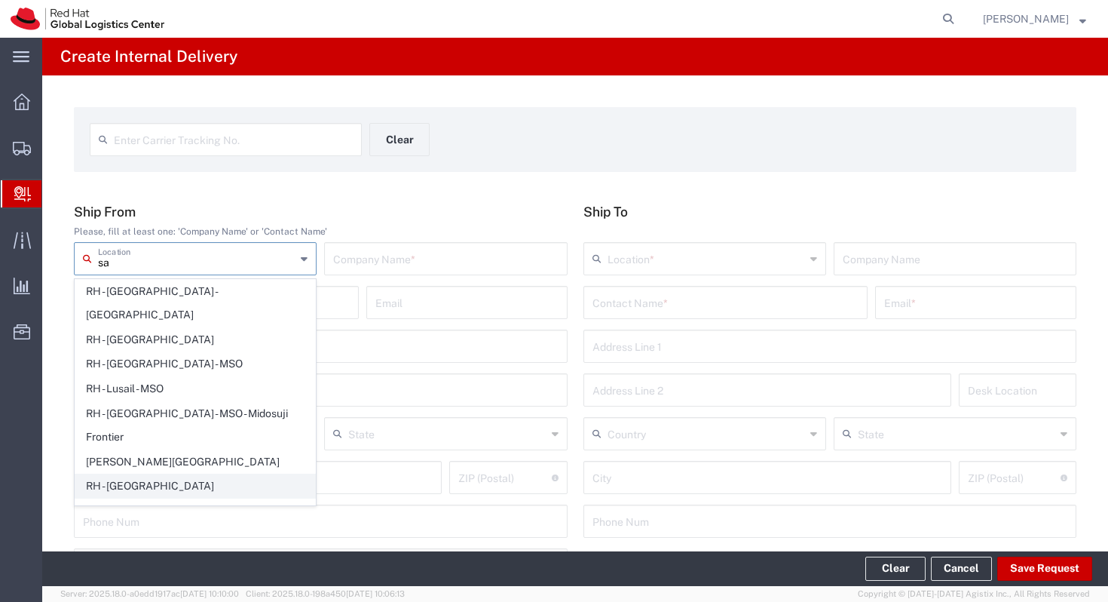
type input "[GEOGRAPHIC_DATA]"
type input "04538-132"
type input "000"
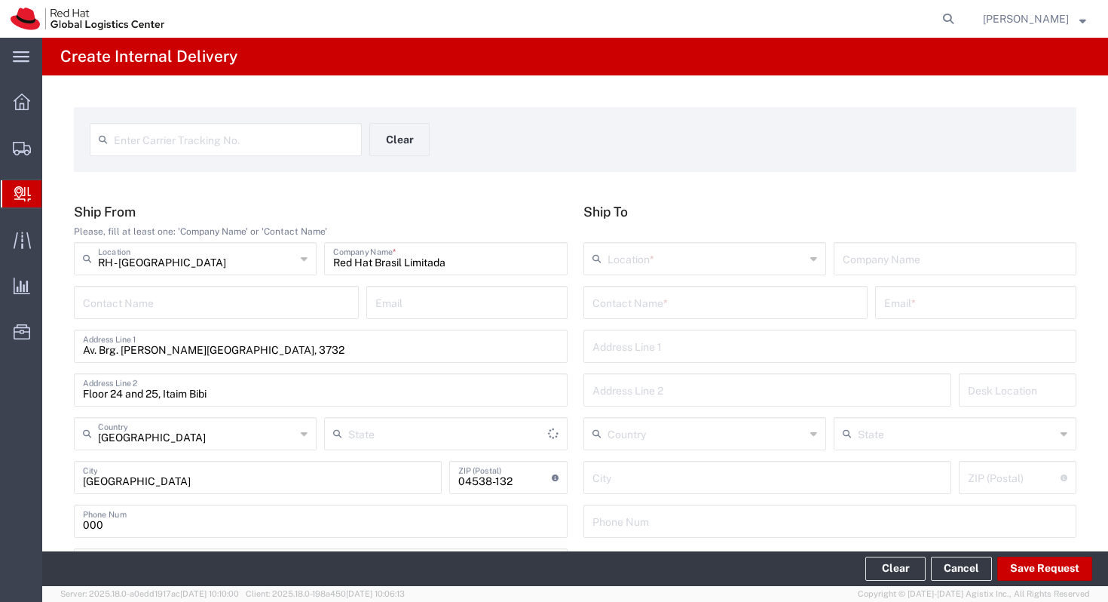
type input "[GEOGRAPHIC_DATA]"
click at [611, 308] on input "text" at bounding box center [725, 301] width 267 height 26
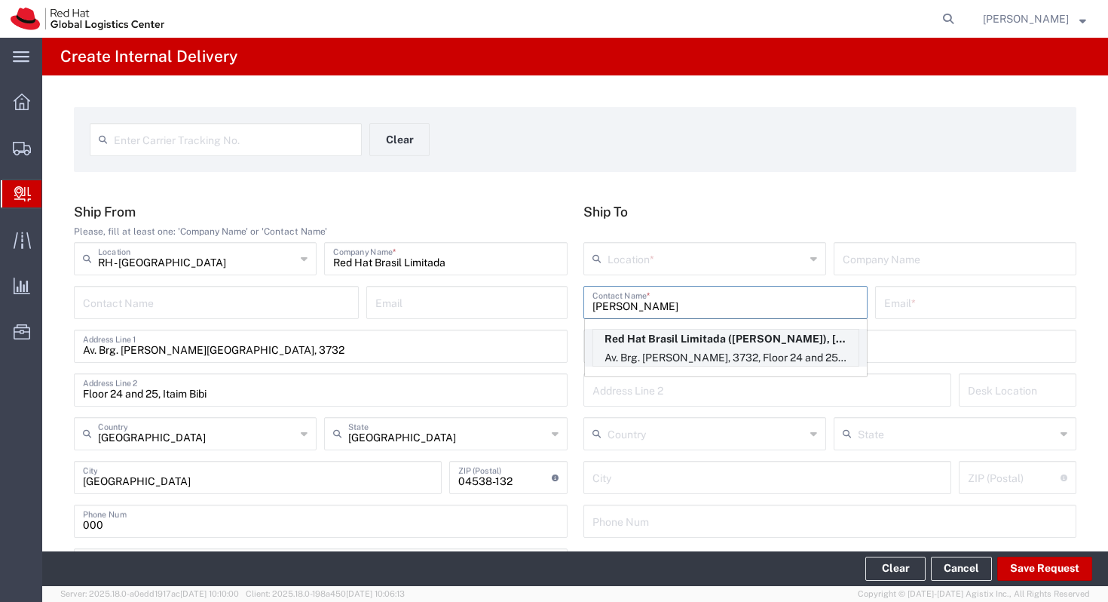
type input "[PERSON_NAME]"
click at [692, 335] on p "Red Hat Brasil Limitada ([PERSON_NAME]), [EMAIL_ADDRESS][DOMAIN_NAME]" at bounding box center [725, 338] width 265 height 19
type input "RH - [GEOGRAPHIC_DATA]"
type input "Red Hat Brasil Limitada"
type input "[PERSON_NAME]"
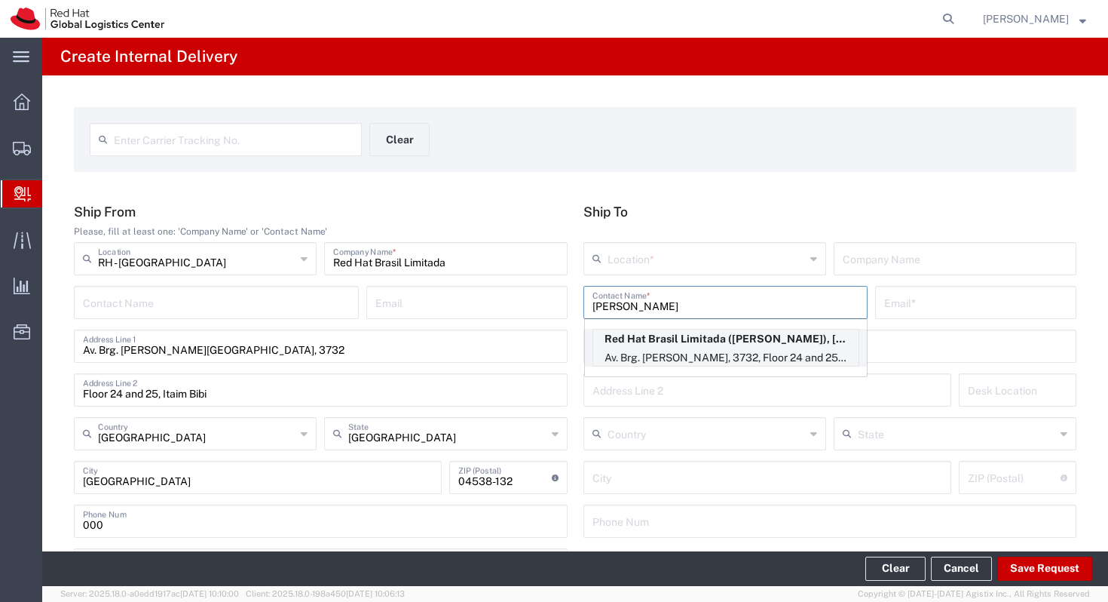
type input "[EMAIL_ADDRESS][DOMAIN_NAME]"
type input "Av. Brg. [PERSON_NAME][GEOGRAPHIC_DATA], 3732"
type input "Floor 24 and 25, Itaim Bibi"
type input "FLEX"
type input "[GEOGRAPHIC_DATA]"
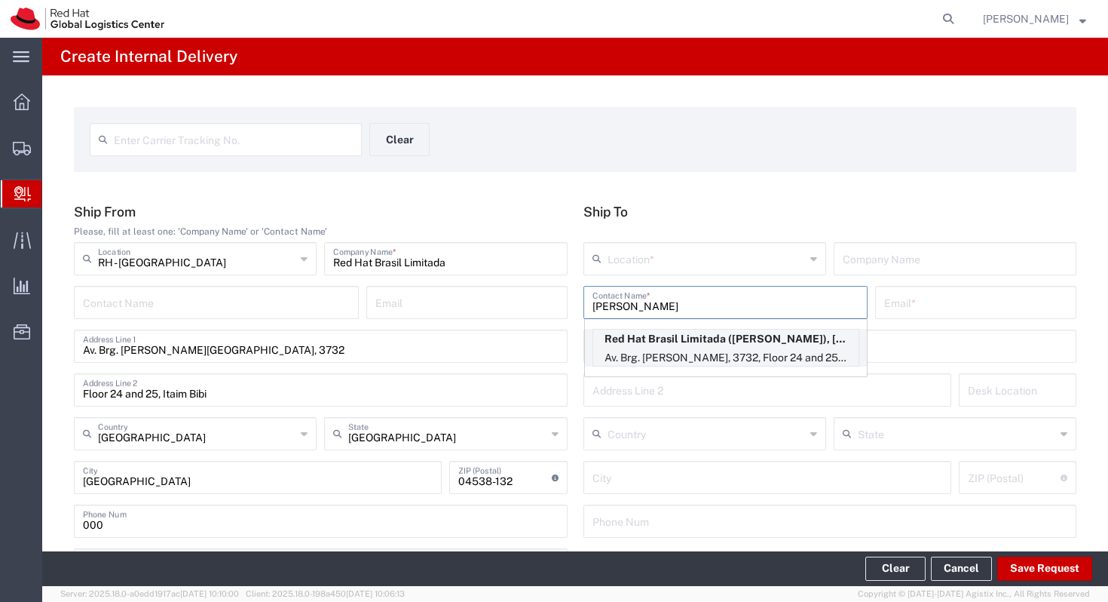
type input "[GEOGRAPHIC_DATA]"
type input "04538-132"
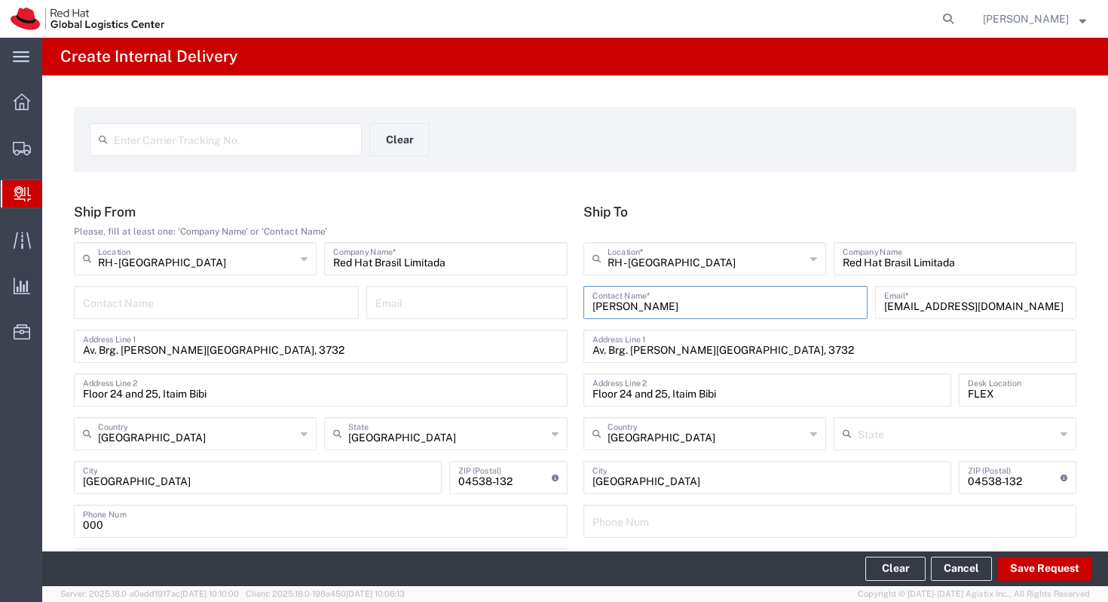
type input "[GEOGRAPHIC_DATA]"
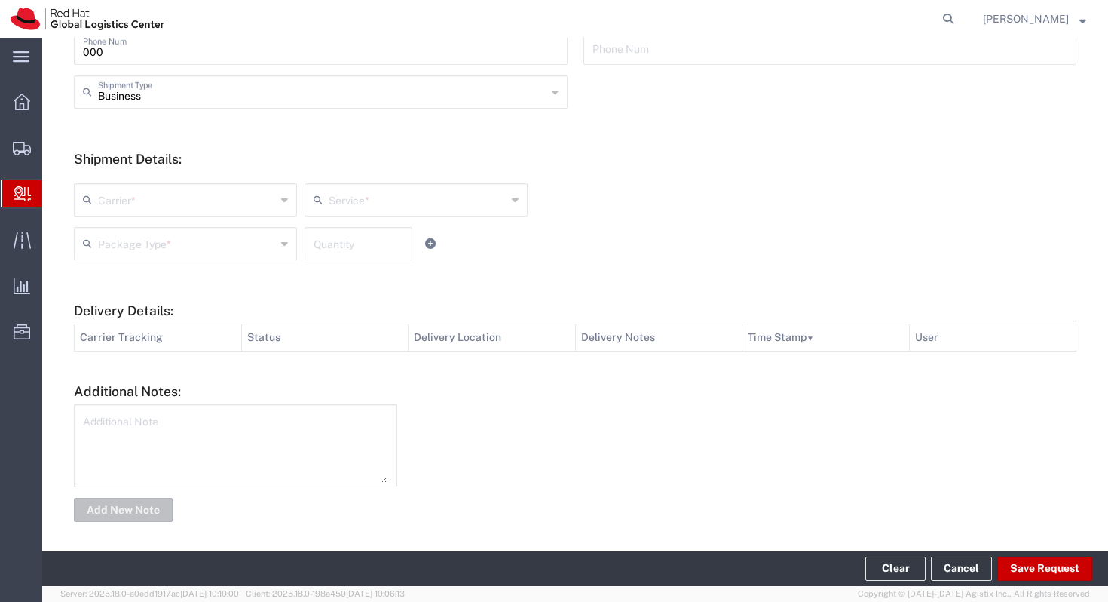
scroll to position [477, 0]
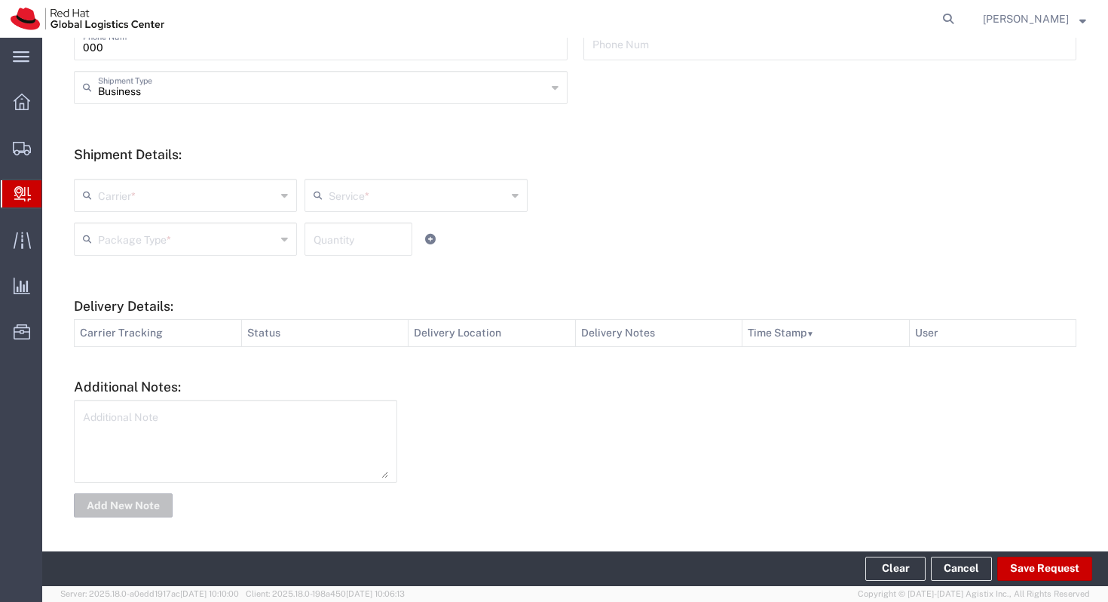
click at [263, 199] on input "text" at bounding box center [187, 194] width 178 height 26
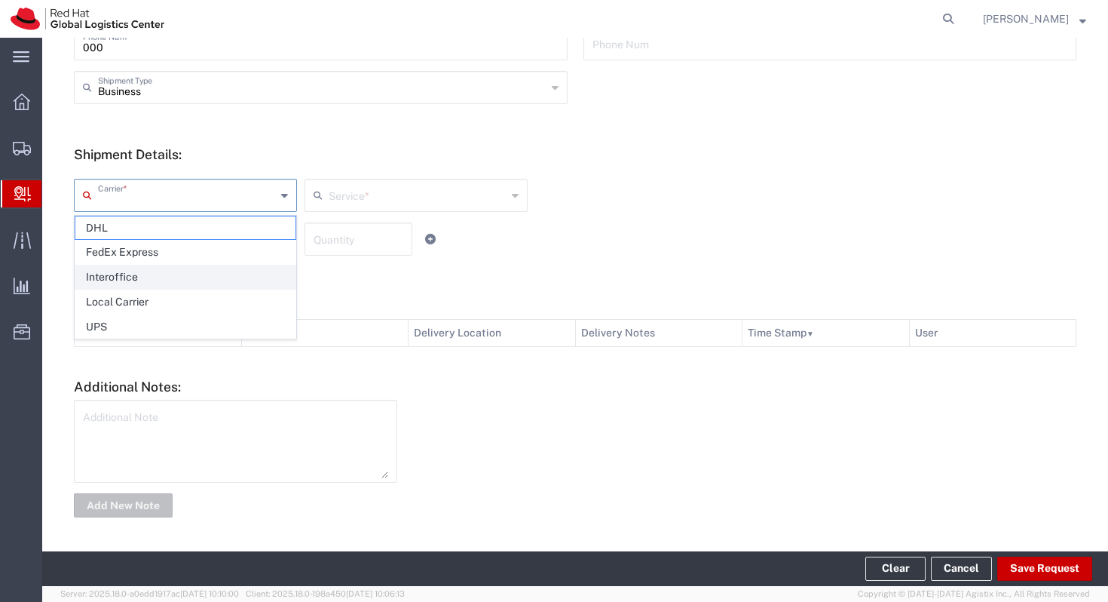
click at [201, 271] on span "Interoffice" at bounding box center [185, 276] width 220 height 23
type input "Interoffice"
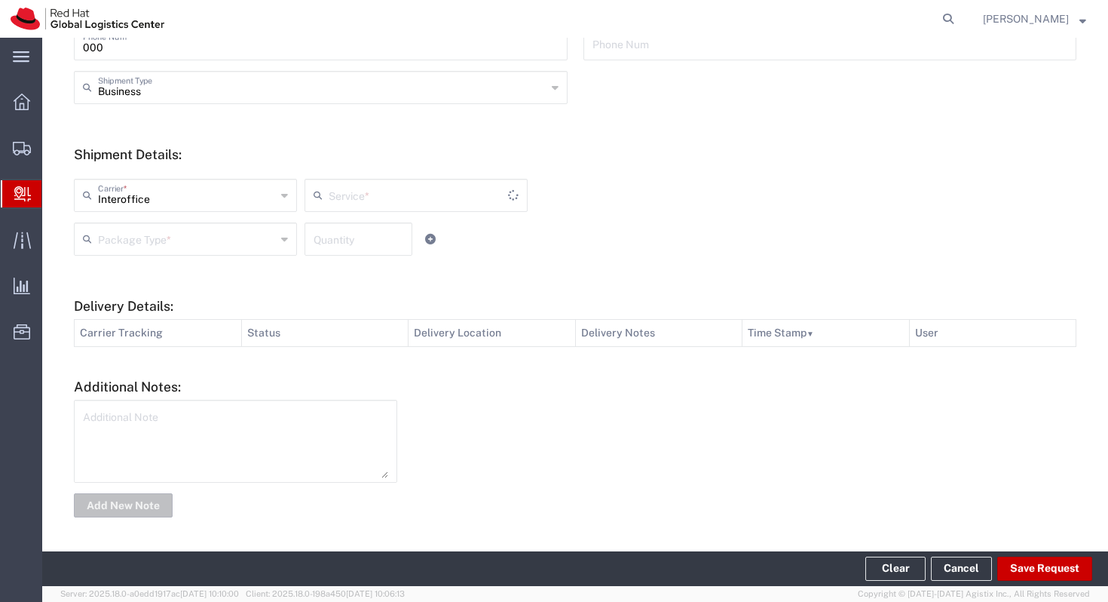
type input "IO_Ground"
click at [225, 249] on input "text" at bounding box center [187, 238] width 178 height 26
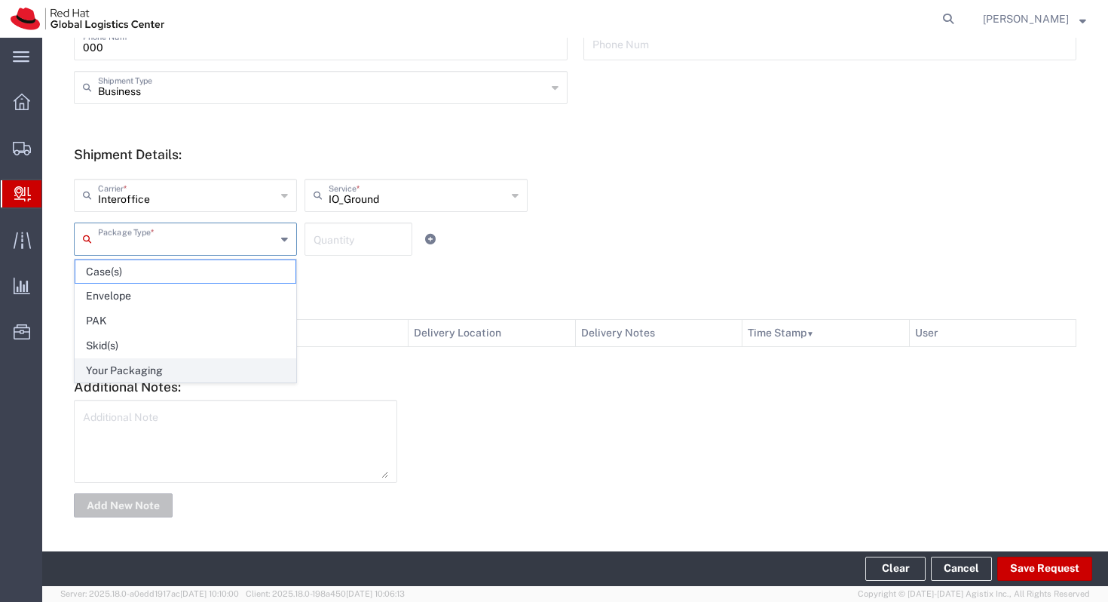
click at [176, 362] on span "Your Packaging" at bounding box center [185, 370] width 220 height 23
type input "Your Packaging"
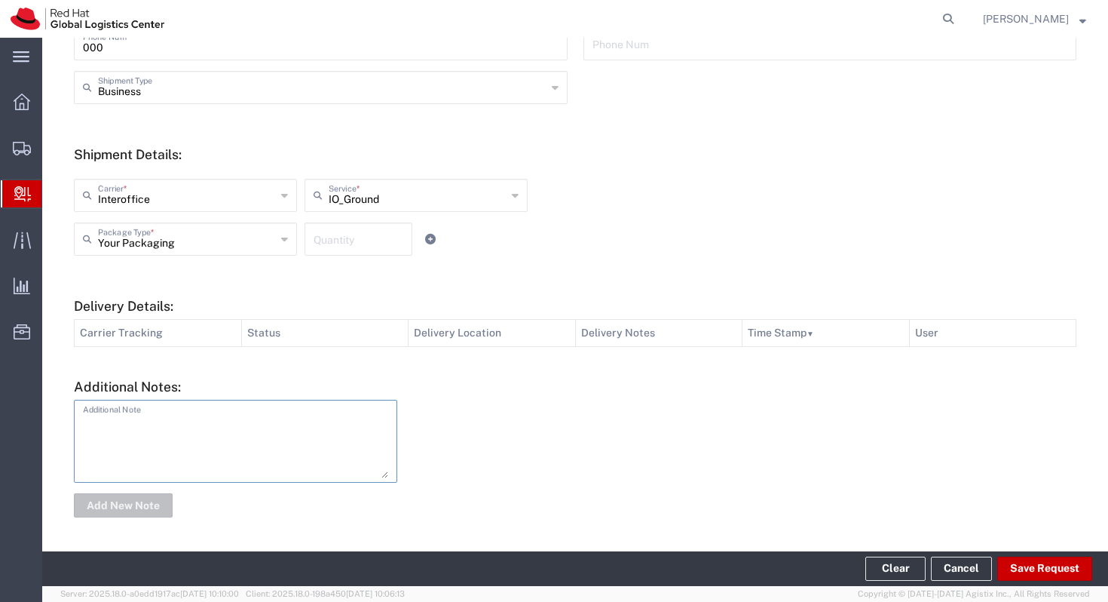
click at [169, 432] on textarea at bounding box center [235, 441] width 305 height 74
click at [553, 390] on h5 "Additional Notes:" at bounding box center [575, 386] width 1003 height 16
click at [1049, 565] on button "Save Request" at bounding box center [1044, 568] width 95 height 24
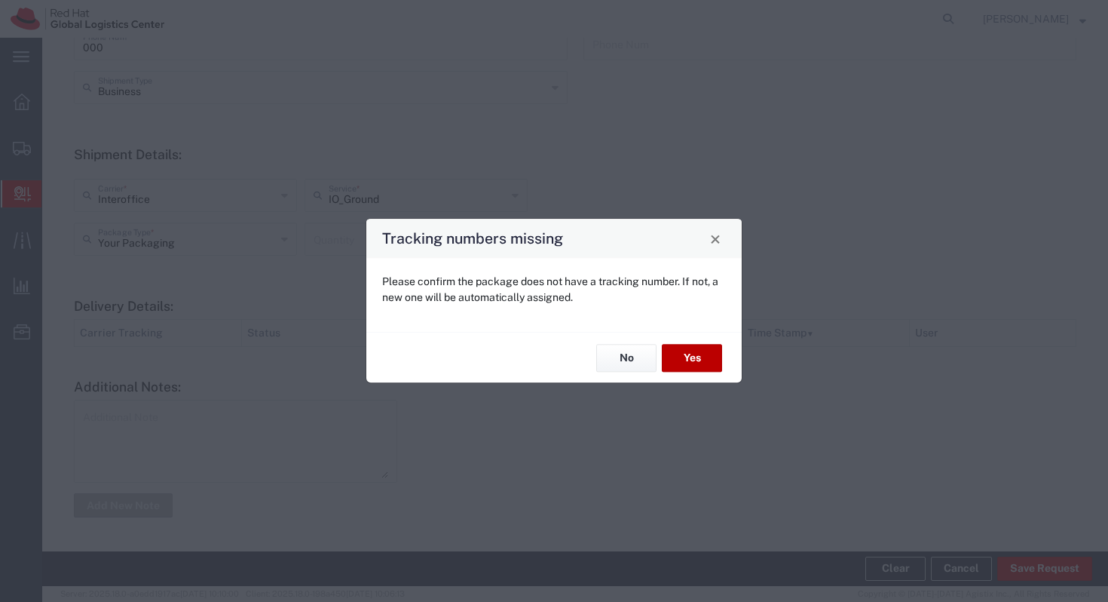
click at [672, 345] on button "Yes" at bounding box center [692, 358] width 60 height 28
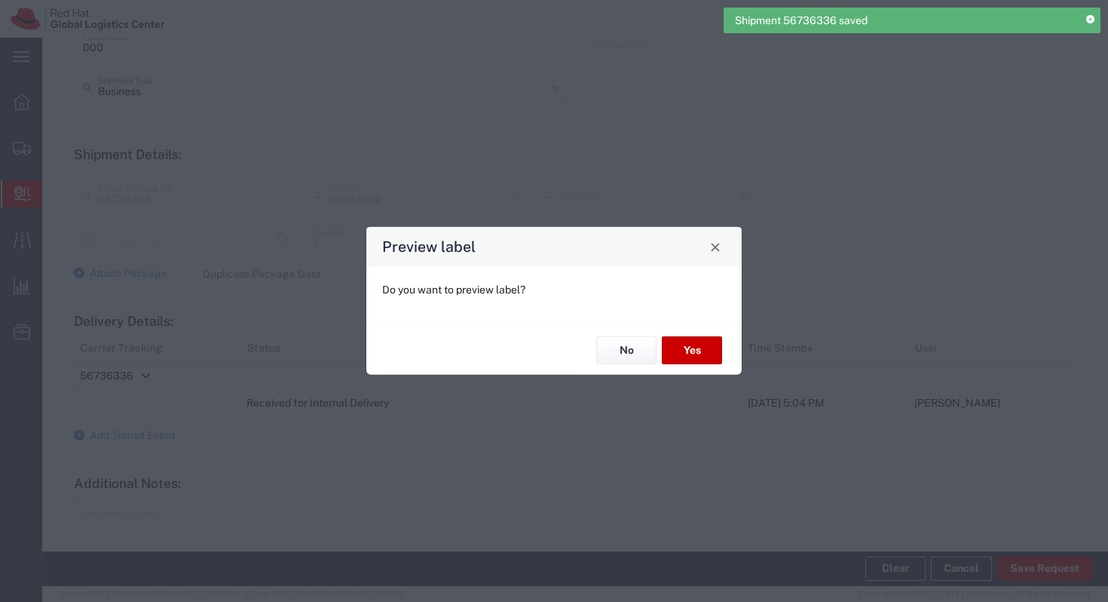
type input "Your Packaging"
type input "IO_Ground"
click at [698, 355] on button "Yes" at bounding box center [692, 350] width 60 height 28
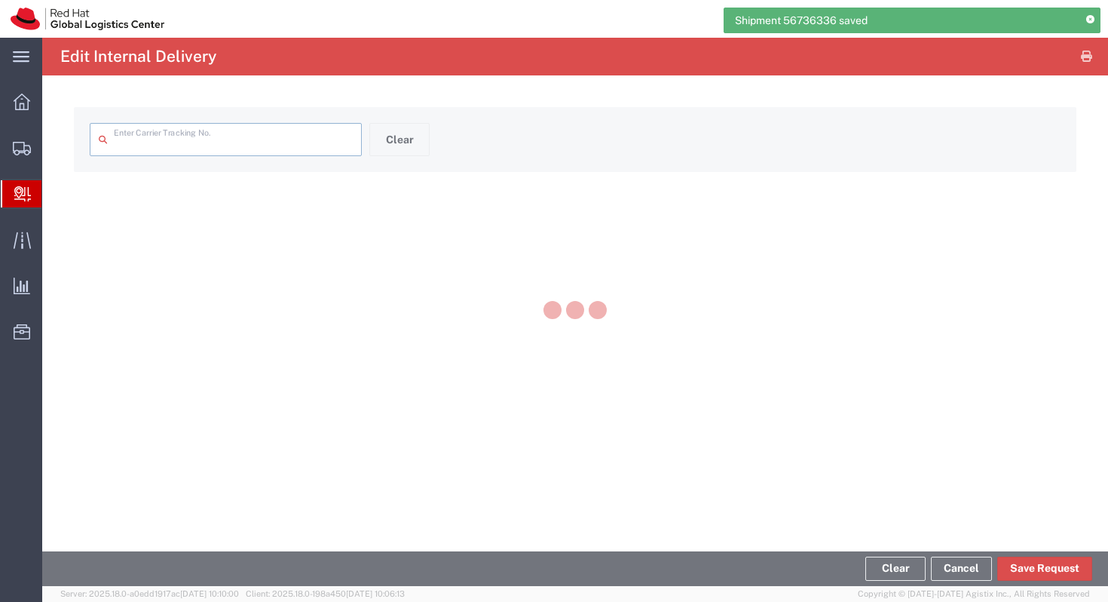
type input "56736336"
